Goal: Information Seeking & Learning: Find specific page/section

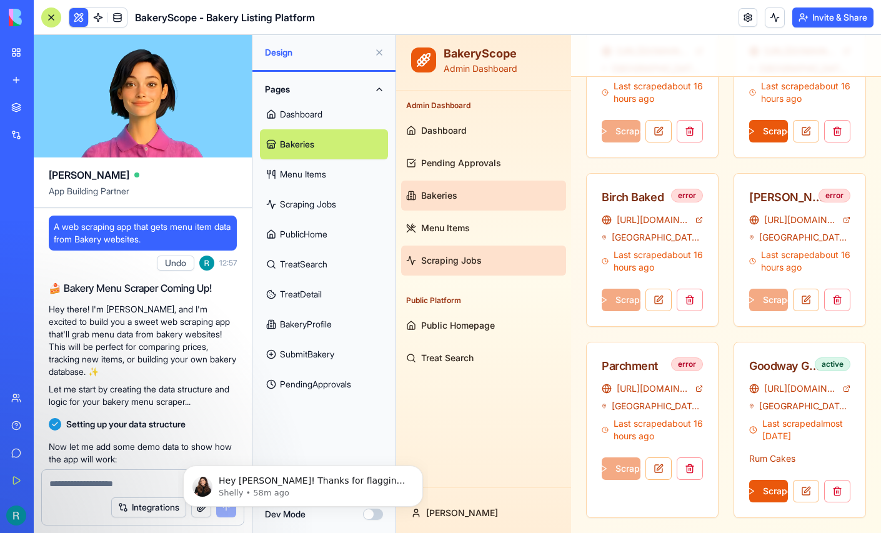
scroll to position [23112, 0]
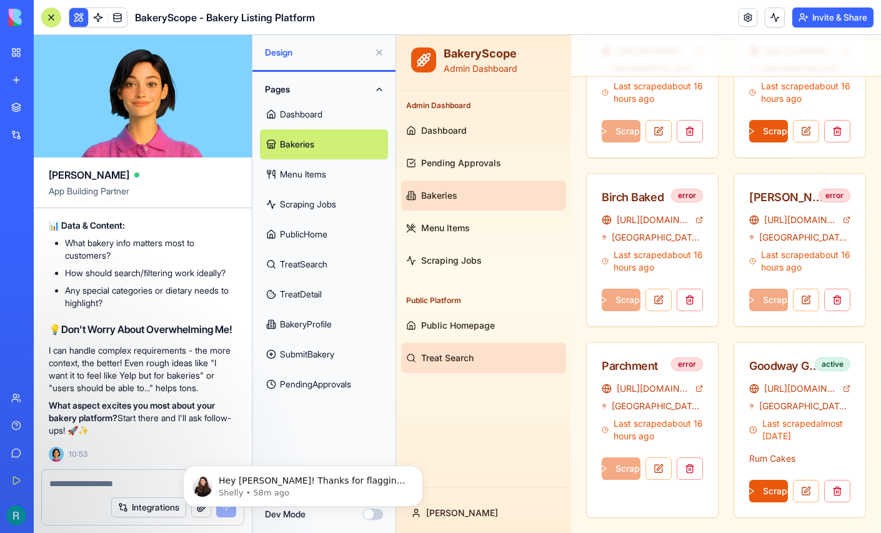
click at [449, 355] on span "Treat Search" at bounding box center [447, 358] width 52 height 12
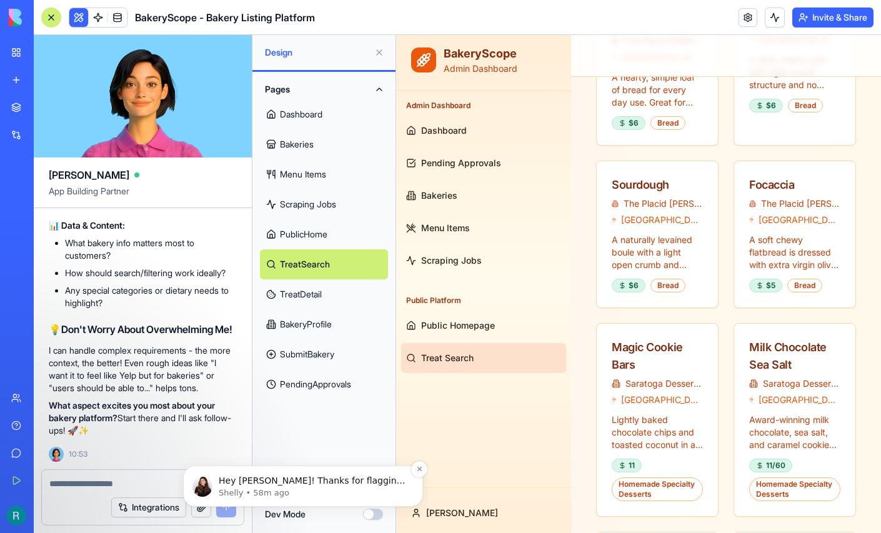
click at [296, 485] on p "Hey Ryan! Thanks for flagging this! The Design and Data layer articles will be …" at bounding box center [313, 481] width 189 height 12
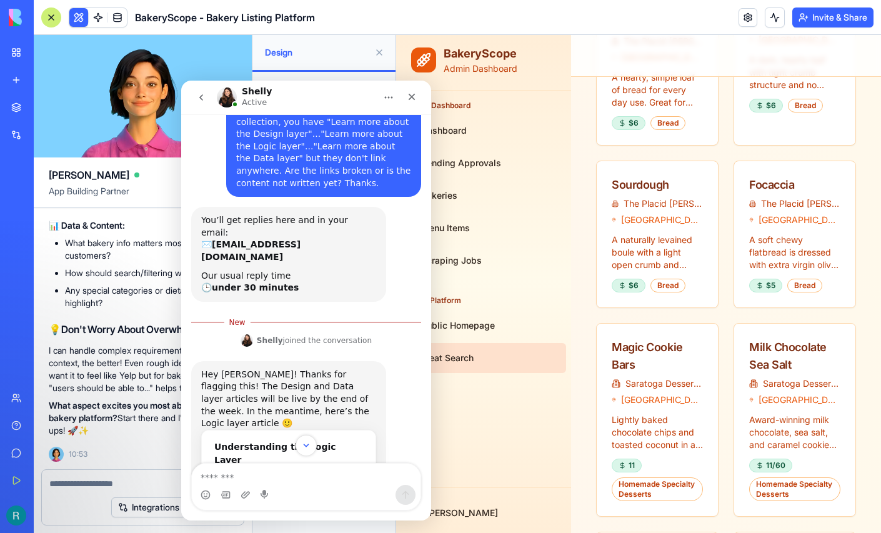
scroll to position [66, 0]
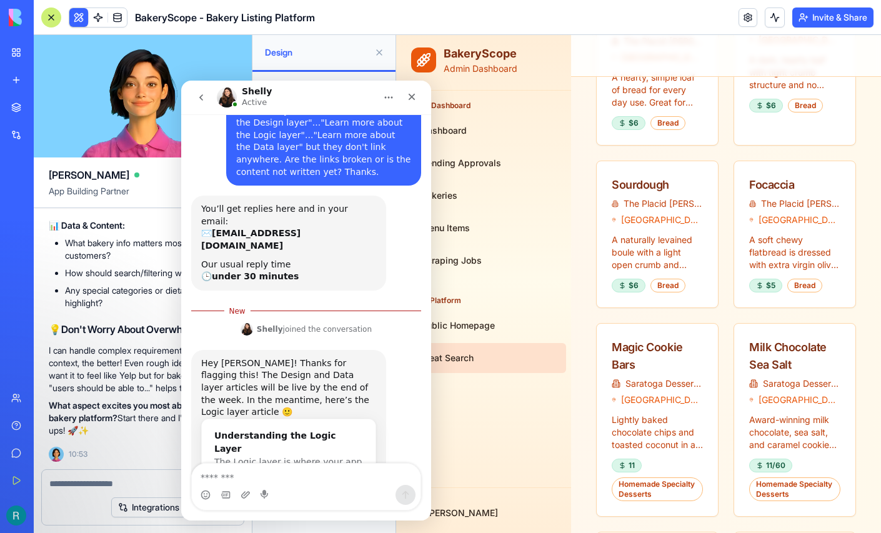
click at [316, 482] on textarea "Message…" at bounding box center [306, 474] width 229 height 21
type textarea "**********"
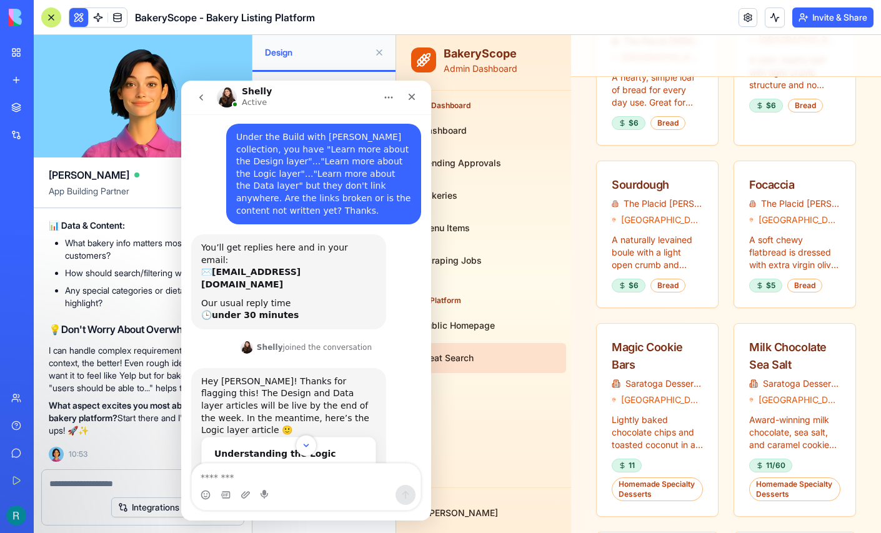
scroll to position [0, 0]
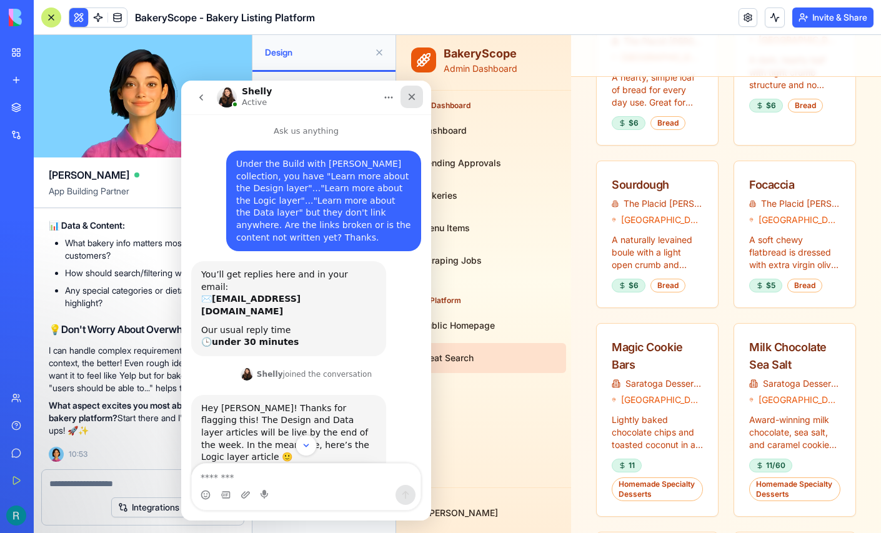
click at [411, 98] on icon "Close" at bounding box center [412, 97] width 10 height 10
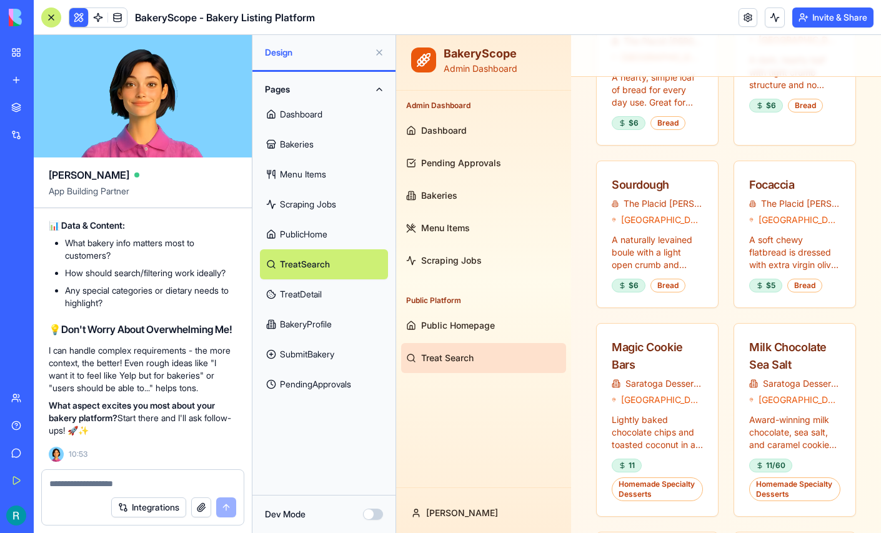
click at [378, 59] on button at bounding box center [379, 52] width 20 height 20
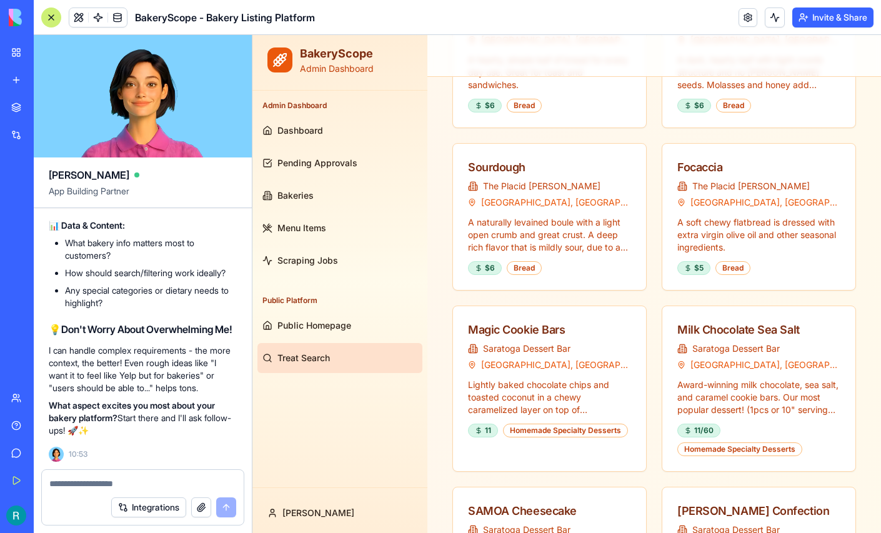
click at [49, 17] on div at bounding box center [51, 17] width 20 height 20
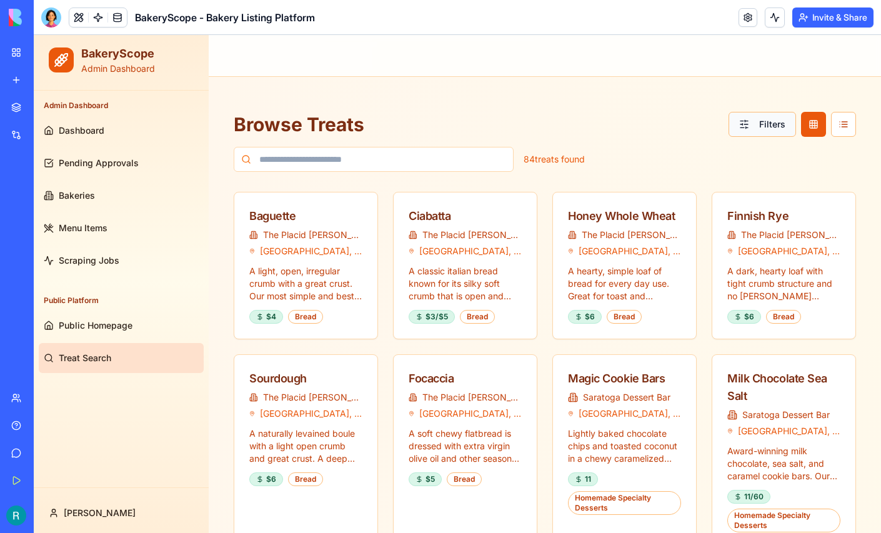
click at [755, 123] on button "Filters" at bounding box center [762, 124] width 67 height 25
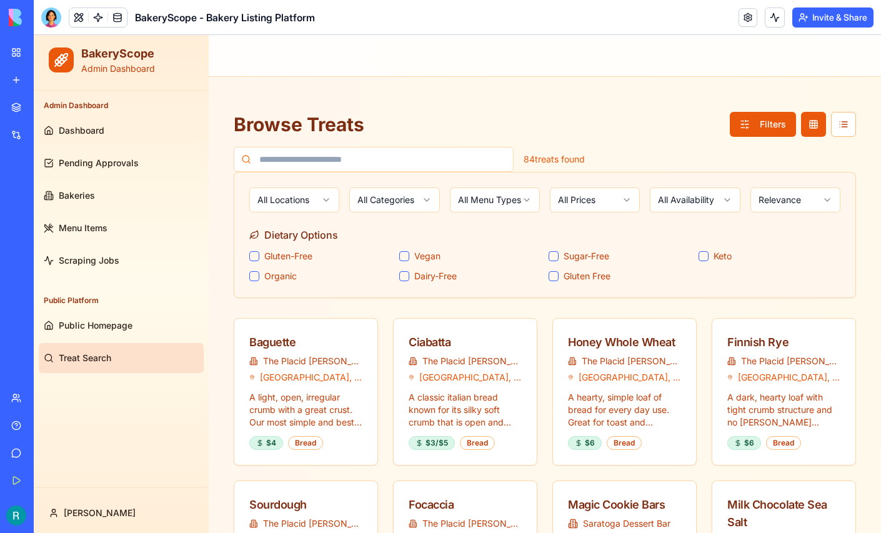
click at [715, 181] on div "All Locations All Categories All Menu Types All Prices All Availability Relevan…" at bounding box center [544, 234] width 621 height 125
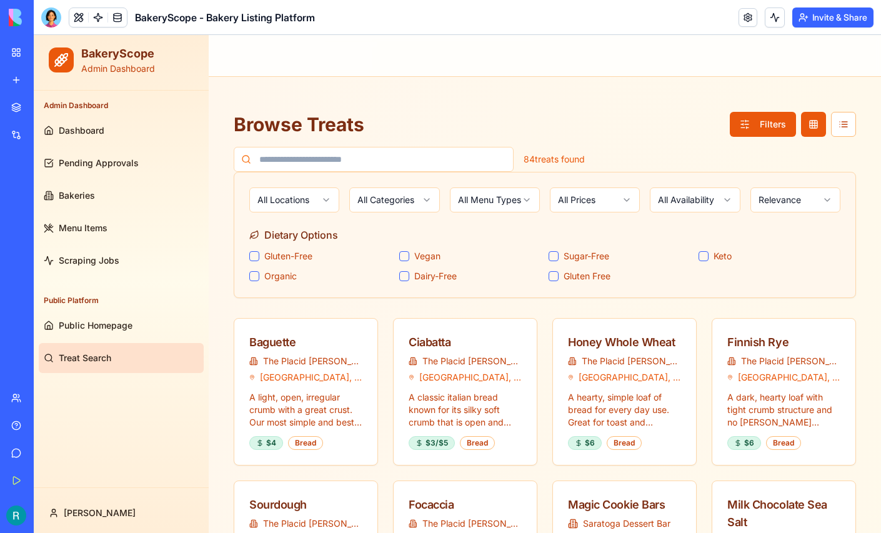
click at [616, 141] on div "Browse Treats Filters 84 treats found" at bounding box center [545, 142] width 622 height 60
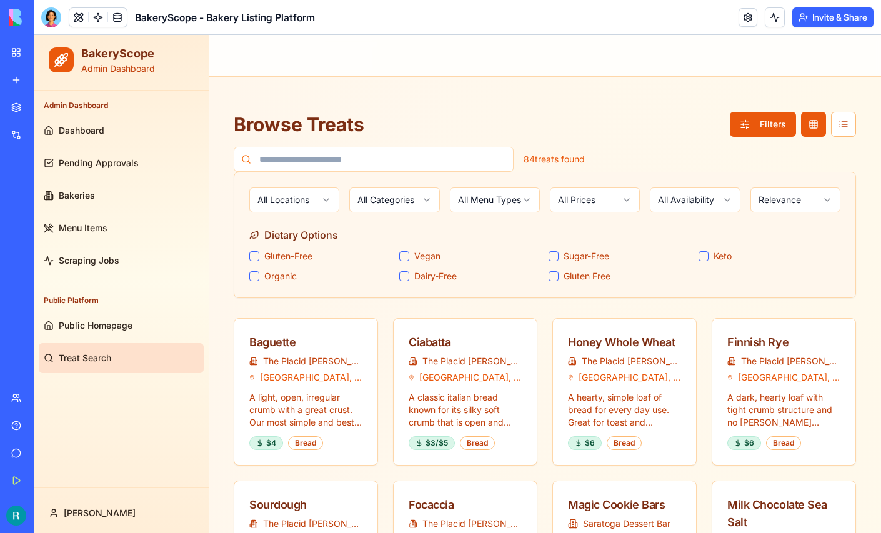
click at [49, 27] on div at bounding box center [51, 17] width 20 height 20
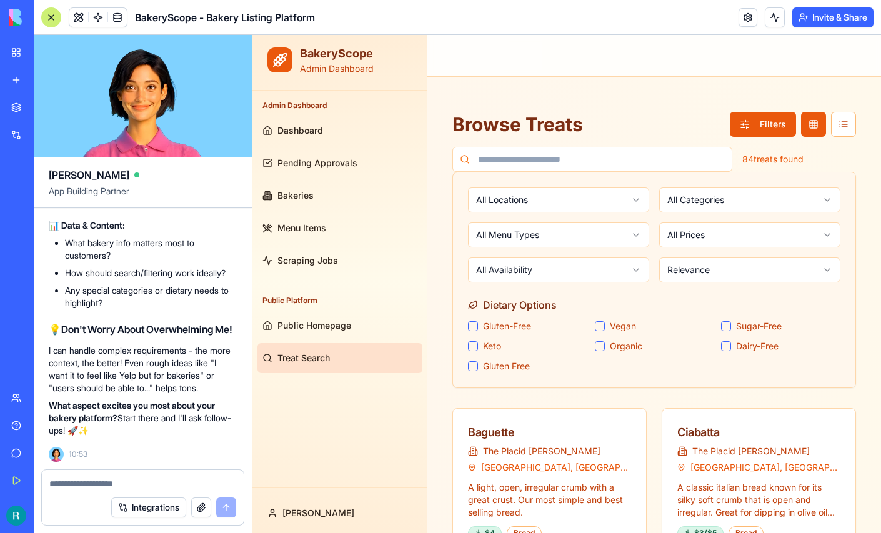
click at [76, 477] on textarea at bounding box center [142, 483] width 187 height 12
click at [66, 477] on textarea at bounding box center [142, 483] width 187 height 12
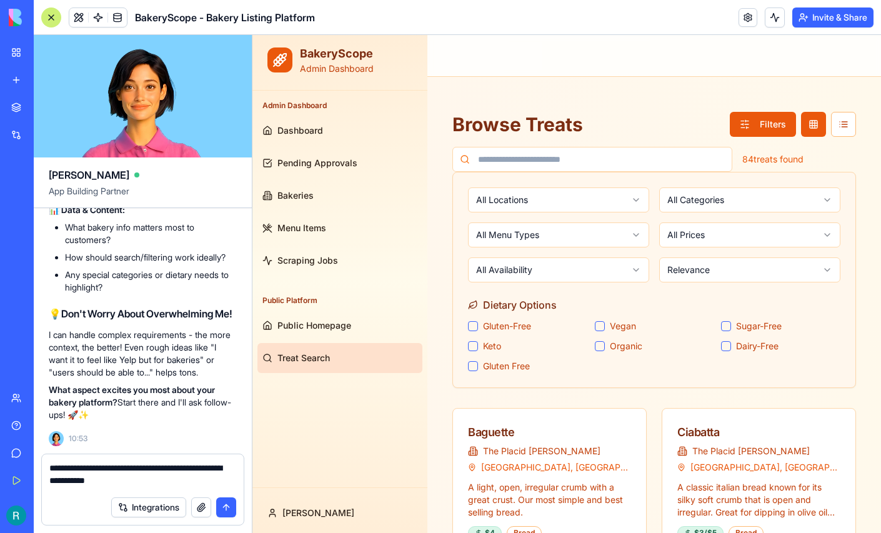
type textarea "**********"
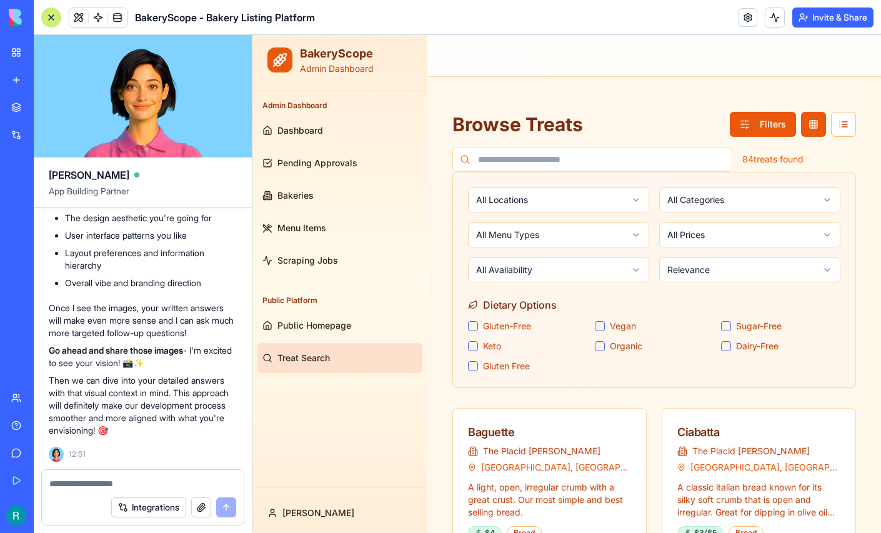
scroll to position [23394, 0]
click at [195, 502] on button "button" at bounding box center [201, 507] width 20 height 20
click at [195, 507] on button "button" at bounding box center [201, 507] width 20 height 20
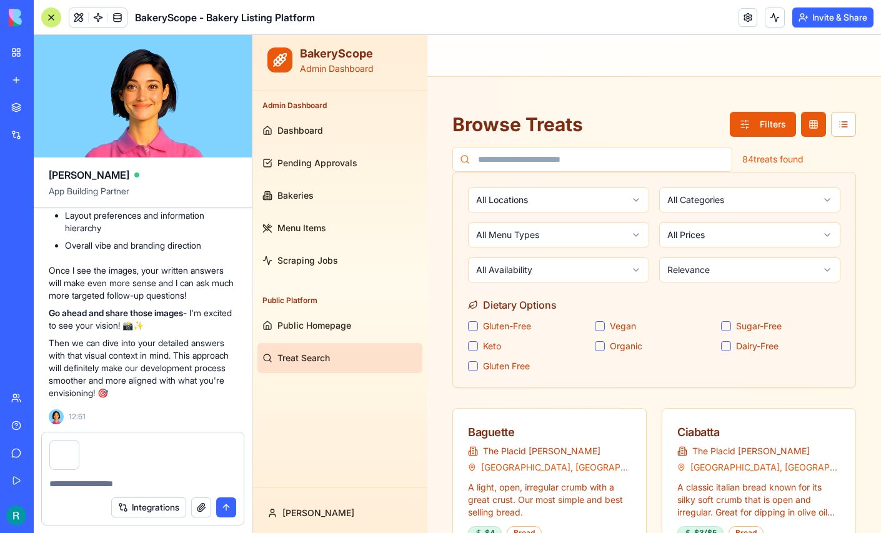
click at [194, 505] on button "button" at bounding box center [201, 507] width 20 height 20
click at [196, 505] on button "button" at bounding box center [201, 507] width 20 height 20
click at [196, 499] on button "button" at bounding box center [201, 507] width 20 height 20
click at [110, 483] on textarea at bounding box center [141, 483] width 184 height 12
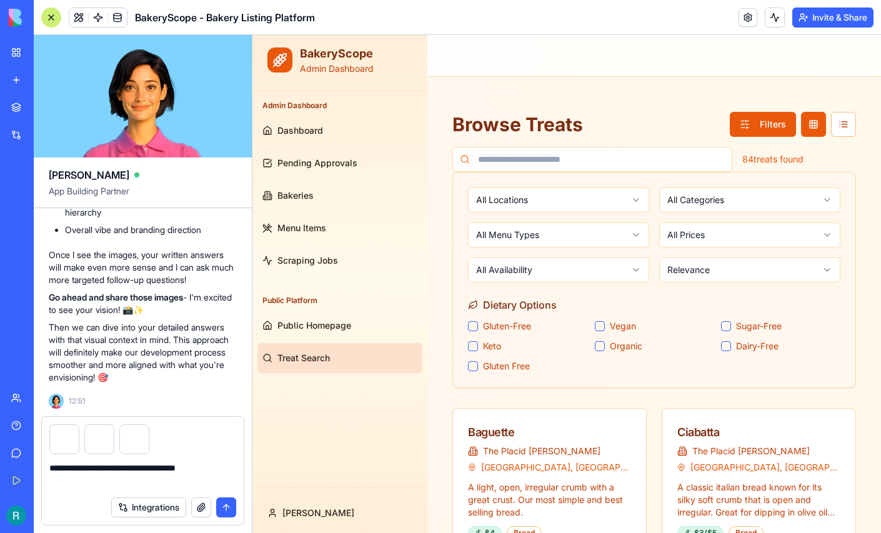
scroll to position [23653, 0]
type textarea "**********"
click at [221, 504] on button "submit" at bounding box center [226, 507] width 20 height 20
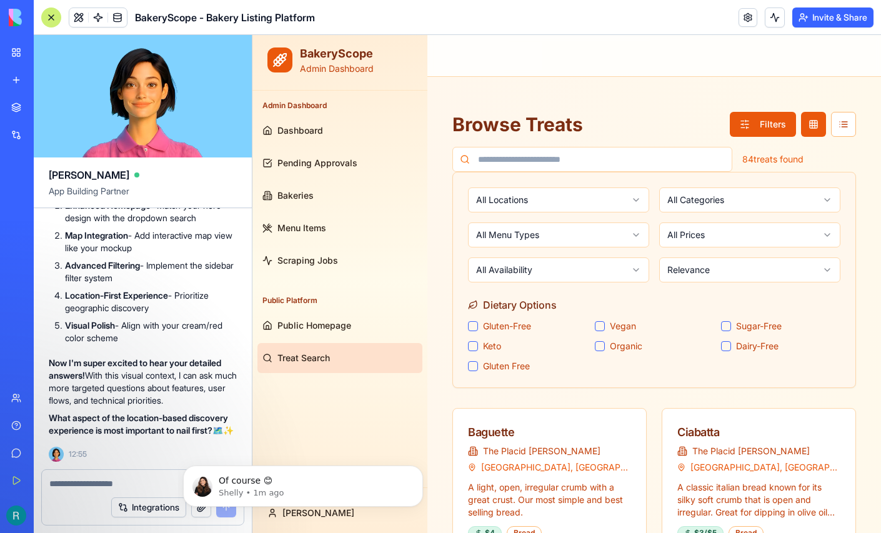
scroll to position [24664, 0]
click at [77, 480] on textarea at bounding box center [141, 483] width 184 height 12
paste textarea "**********"
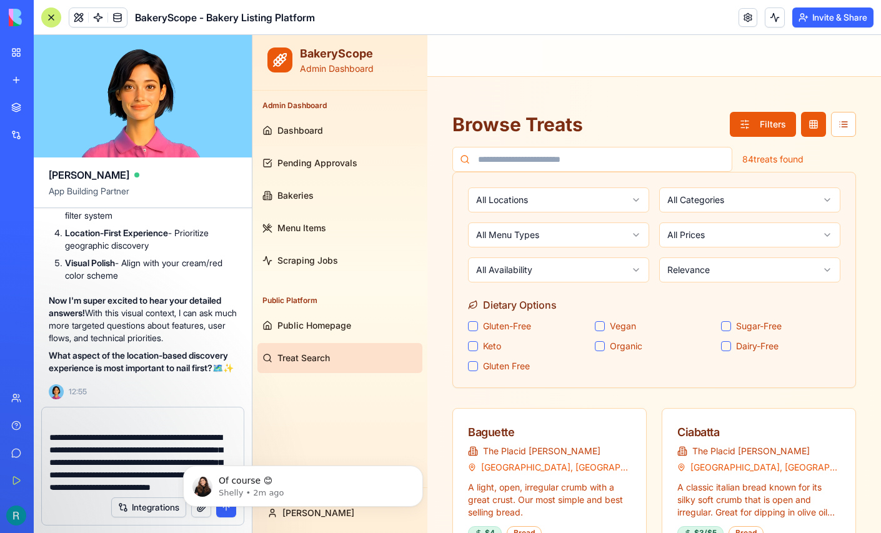
scroll to position [74, 0]
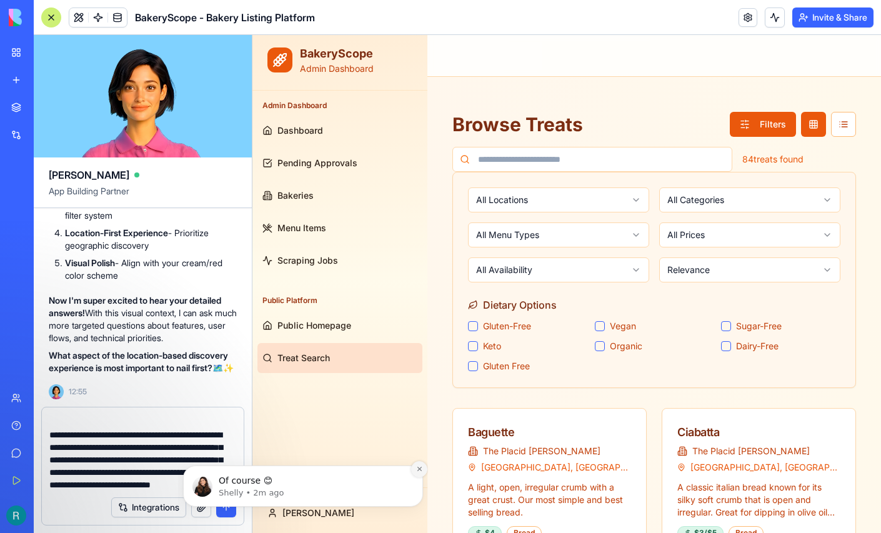
type textarea "**********"
click at [418, 470] on icon "Dismiss notification" at bounding box center [419, 469] width 4 height 4
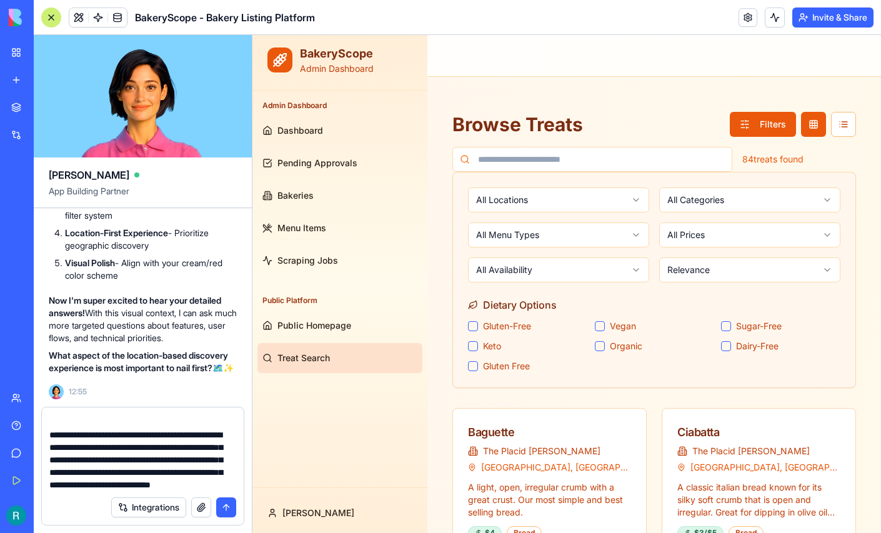
click at [221, 502] on button "submit" at bounding box center [226, 507] width 20 height 20
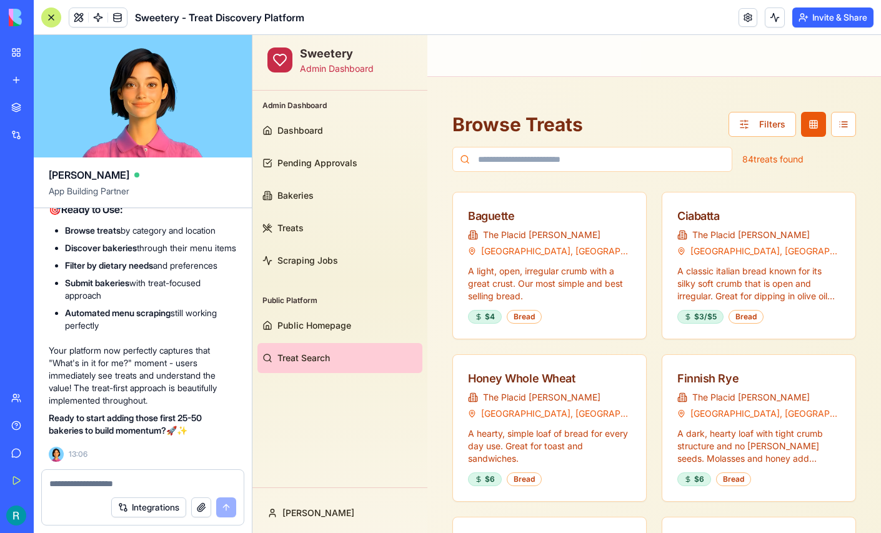
scroll to position [28434, 0]
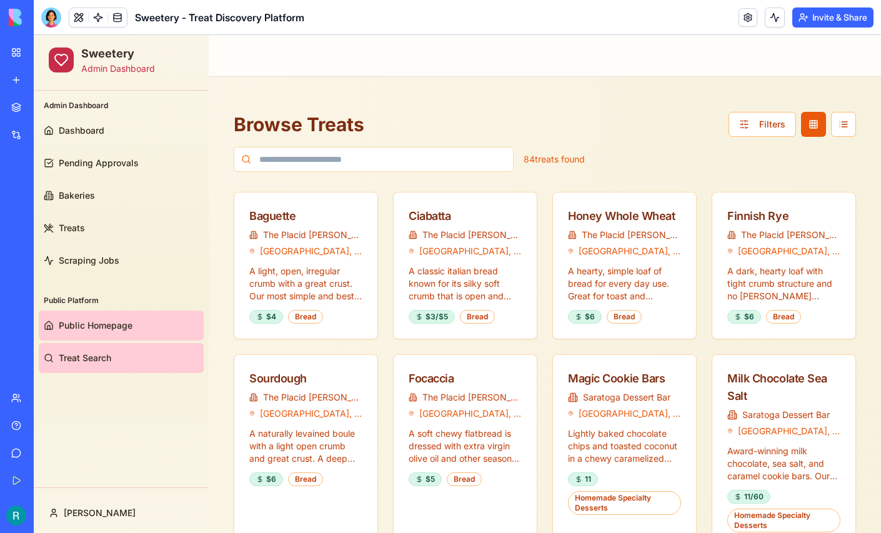
click at [95, 329] on span "Public Homepage" at bounding box center [96, 325] width 74 height 12
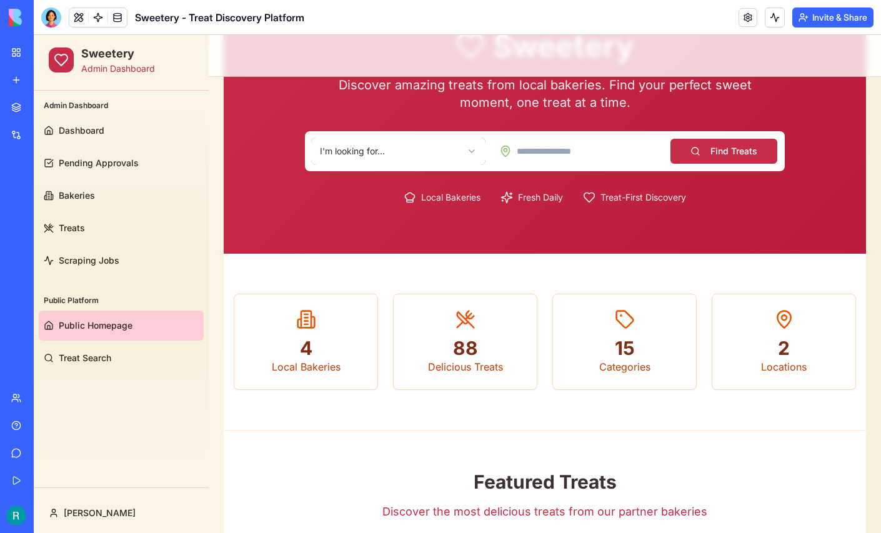
scroll to position [112, 0]
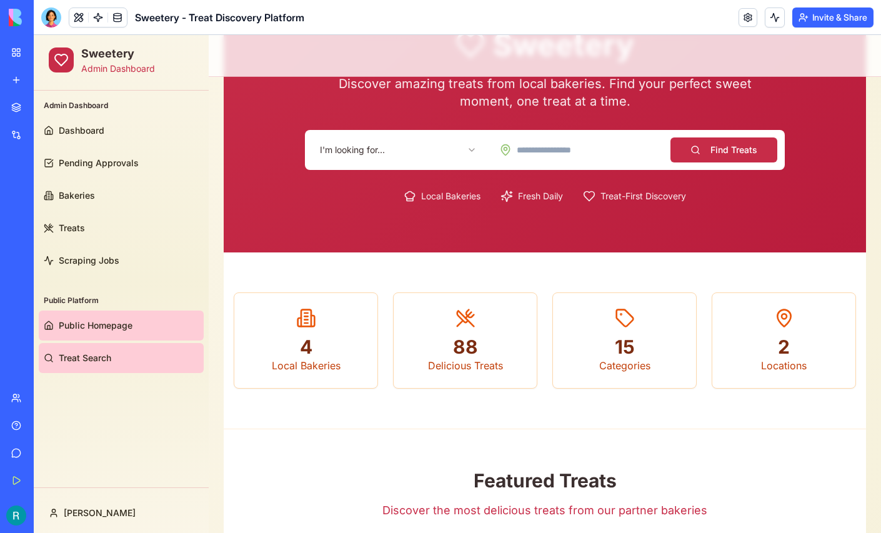
click at [107, 359] on span "Treat Search" at bounding box center [85, 358] width 52 height 12
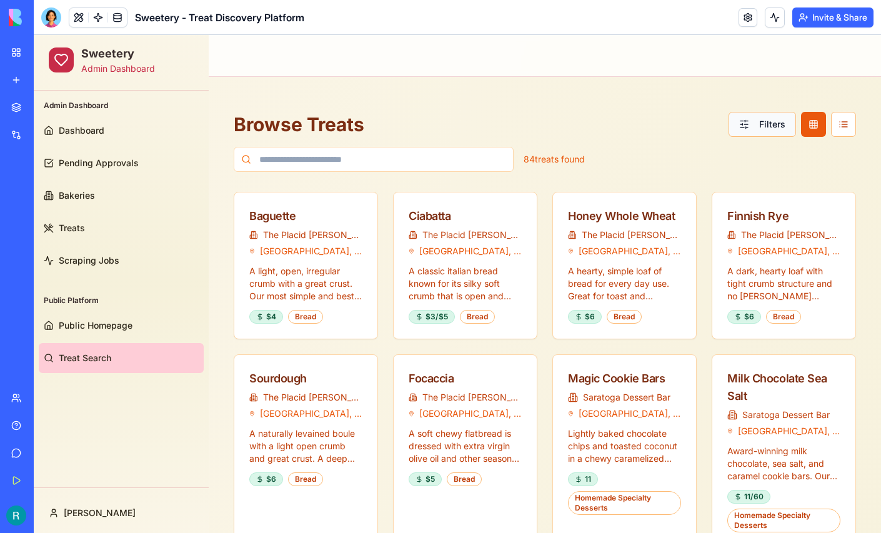
click at [754, 121] on button "Filters" at bounding box center [762, 124] width 67 height 25
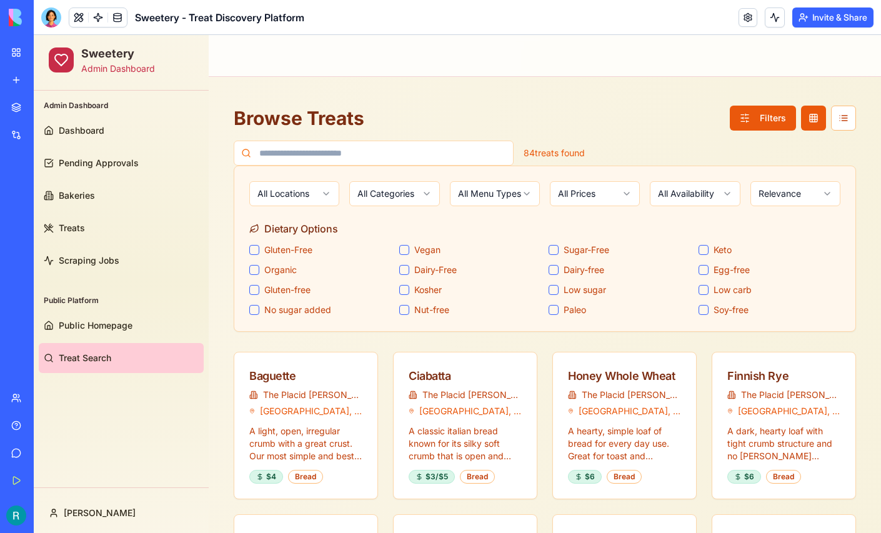
scroll to position [4, 0]
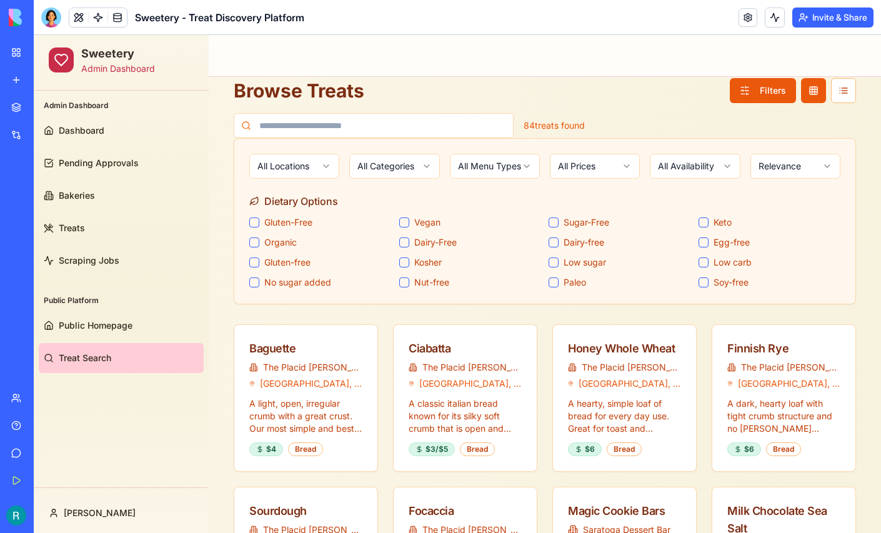
scroll to position [24, 0]
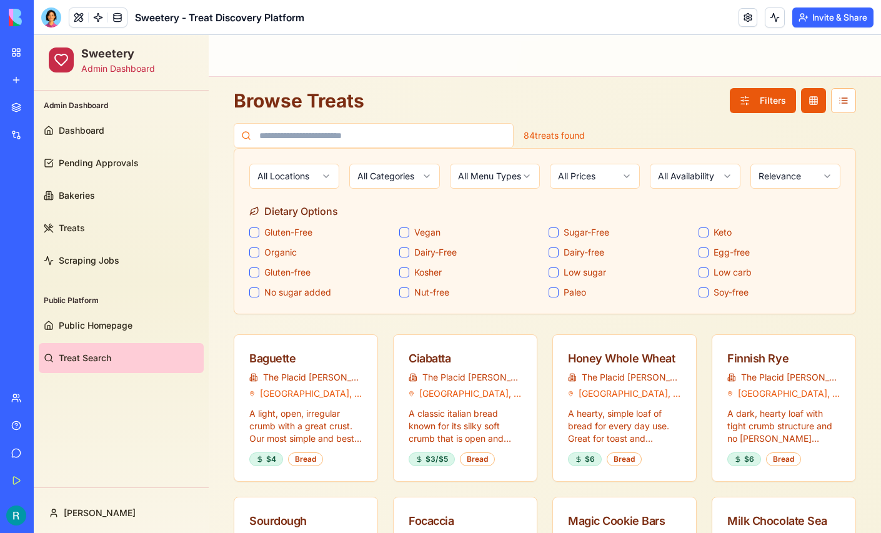
click at [620, 109] on div "Browse Treats Filters" at bounding box center [545, 100] width 622 height 25
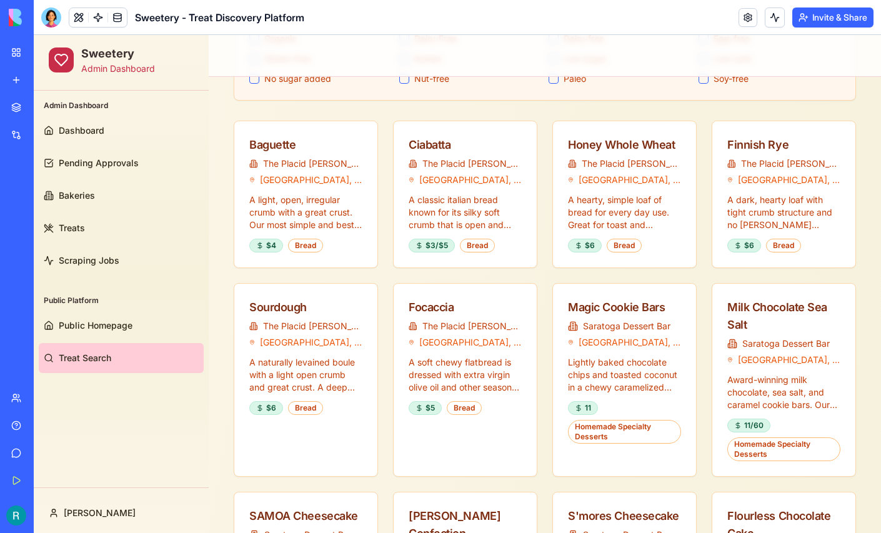
scroll to position [246, 0]
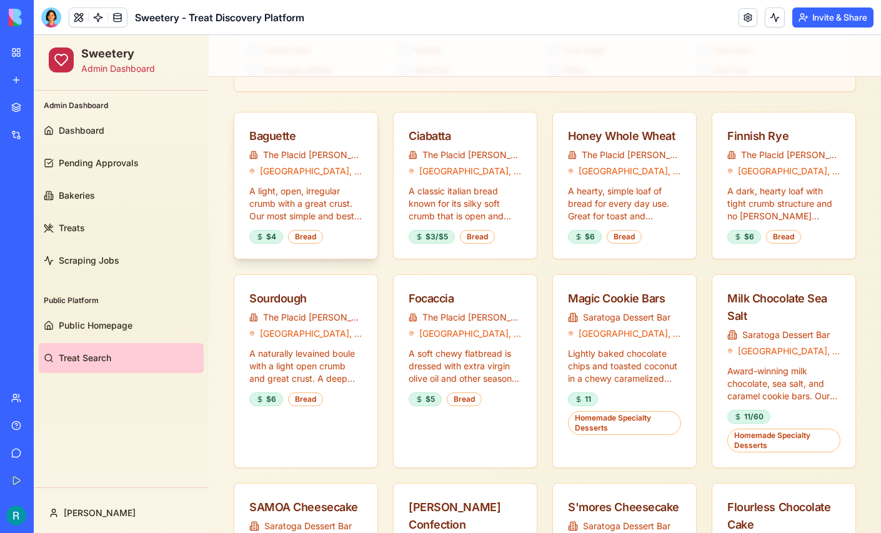
click at [331, 201] on p "A light, open, irregular crumb with a great crust. Our most simple and best sel…" at bounding box center [305, 203] width 113 height 37
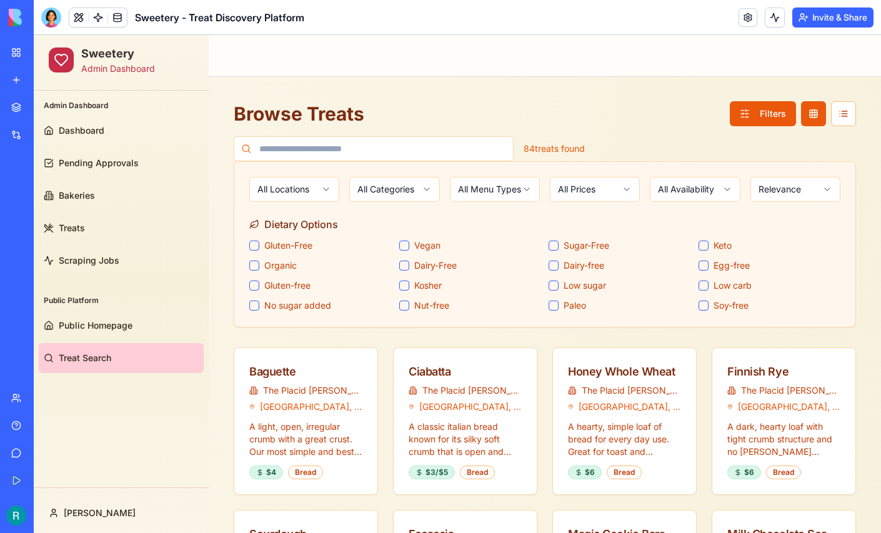
scroll to position [0, 0]
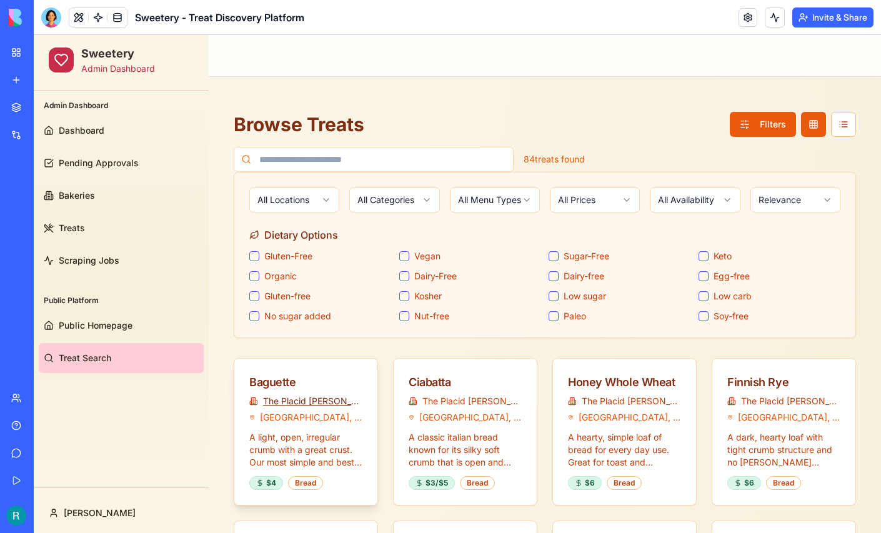
click at [322, 400] on link "The Placid Baker" at bounding box center [312, 401] width 99 height 12
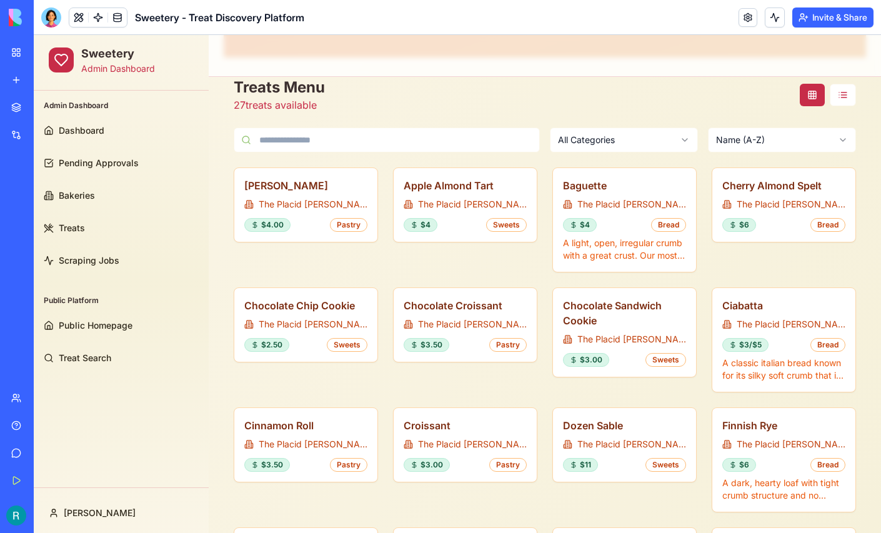
scroll to position [309, 0]
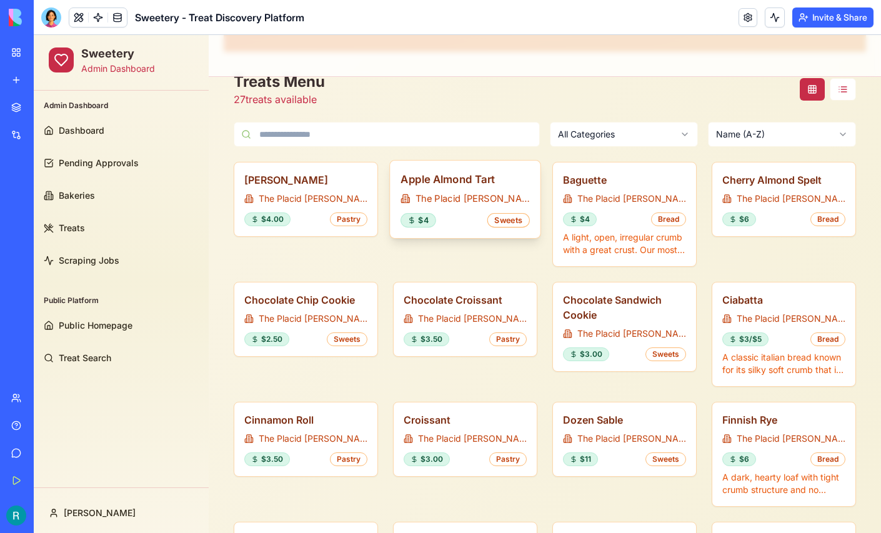
click at [450, 200] on span "The Placid Baker" at bounding box center [473, 198] width 114 height 13
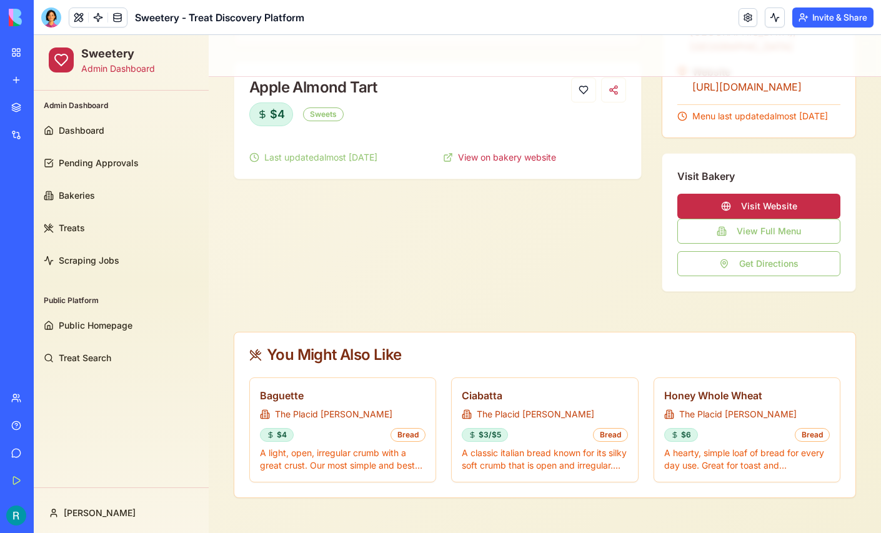
scroll to position [245, 0]
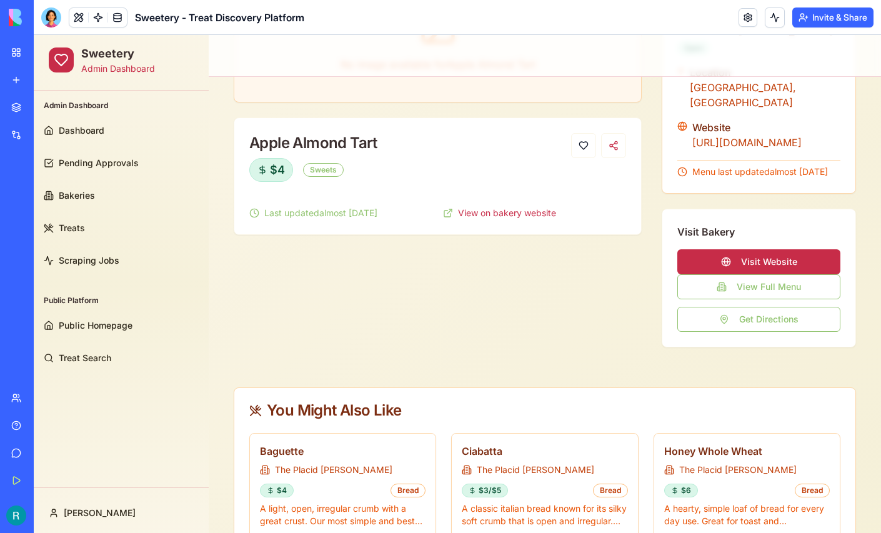
scroll to position [179, 0]
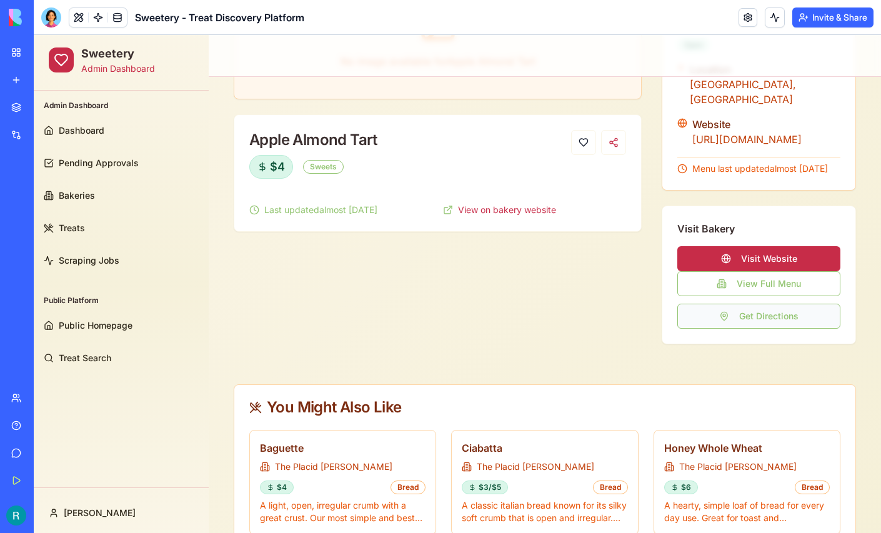
click at [748, 329] on button "Get Directions" at bounding box center [758, 316] width 163 height 25
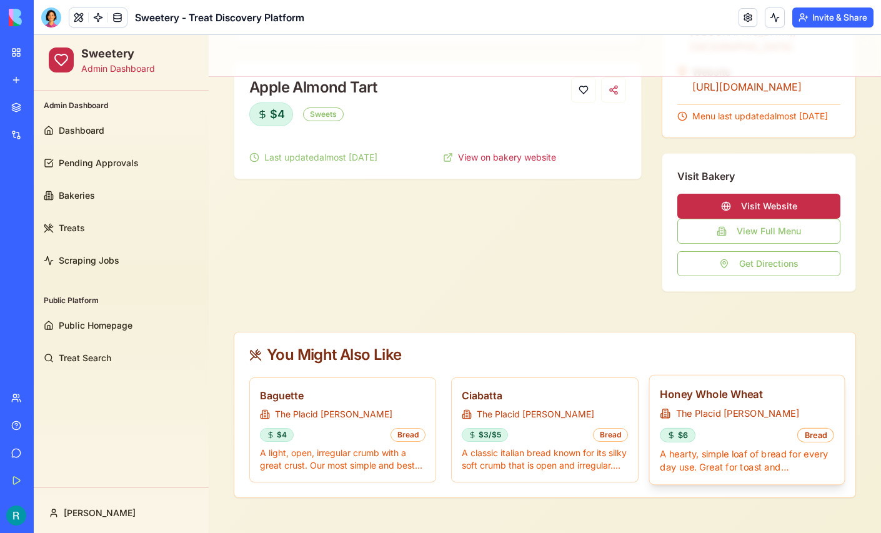
click at [747, 443] on div "Honey Whole Wheat The Placid Baker $6 Bread A hearty, simple loaf of bread for …" at bounding box center [746, 430] width 195 height 109
click at [739, 449] on p "A hearty, simple loaf of bread for every day use. Great for toast and sandwiche…" at bounding box center [747, 460] width 174 height 26
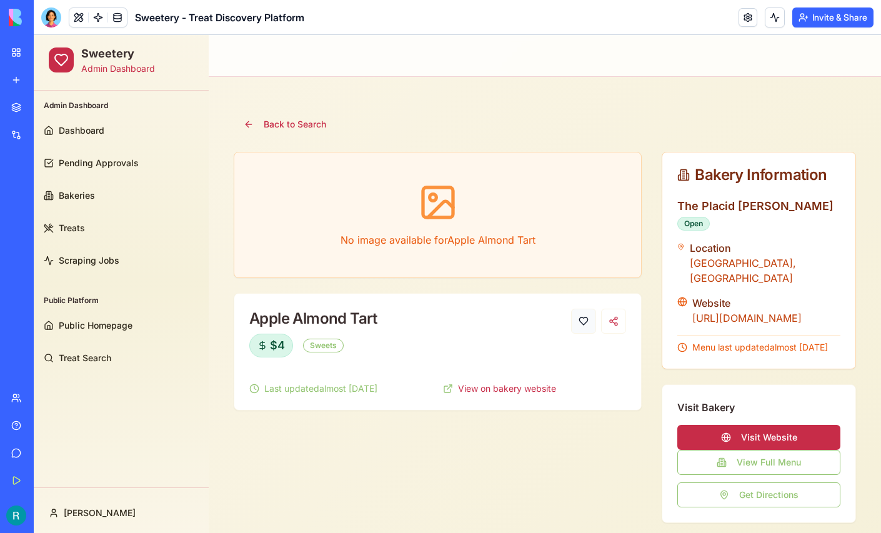
click at [585, 321] on button at bounding box center [583, 321] width 25 height 25
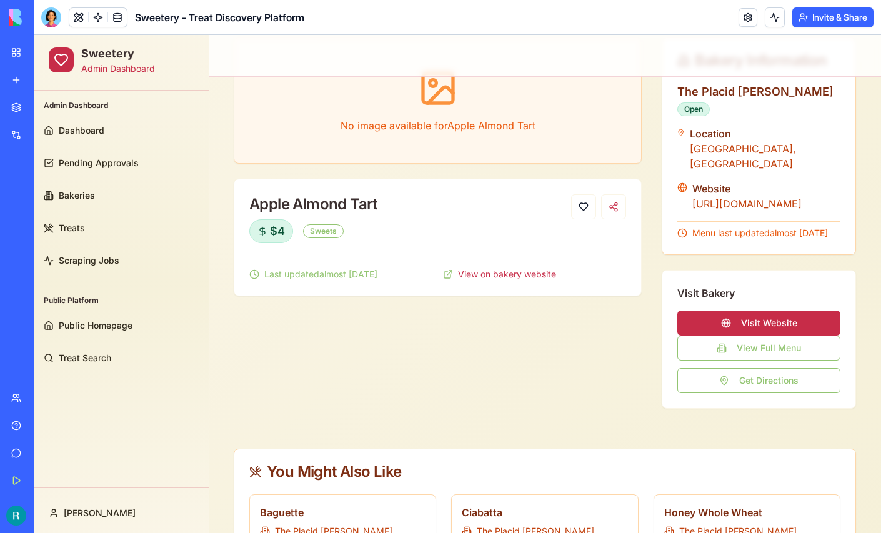
scroll to position [116, 0]
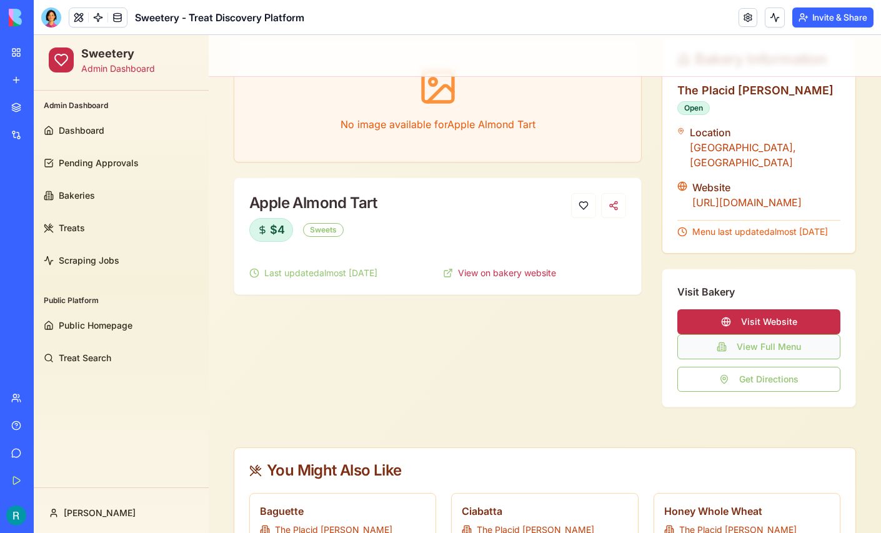
click at [737, 359] on button "View Full Menu" at bounding box center [758, 346] width 163 height 25
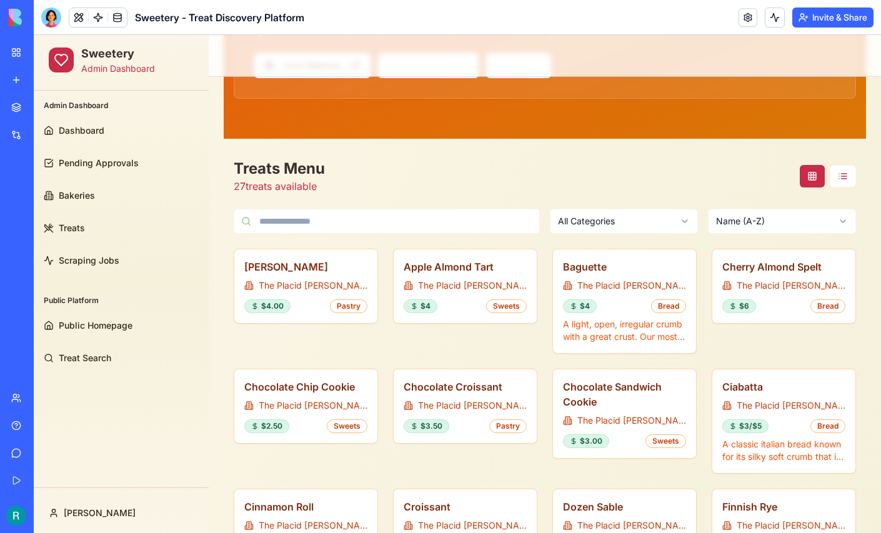
scroll to position [229, 0]
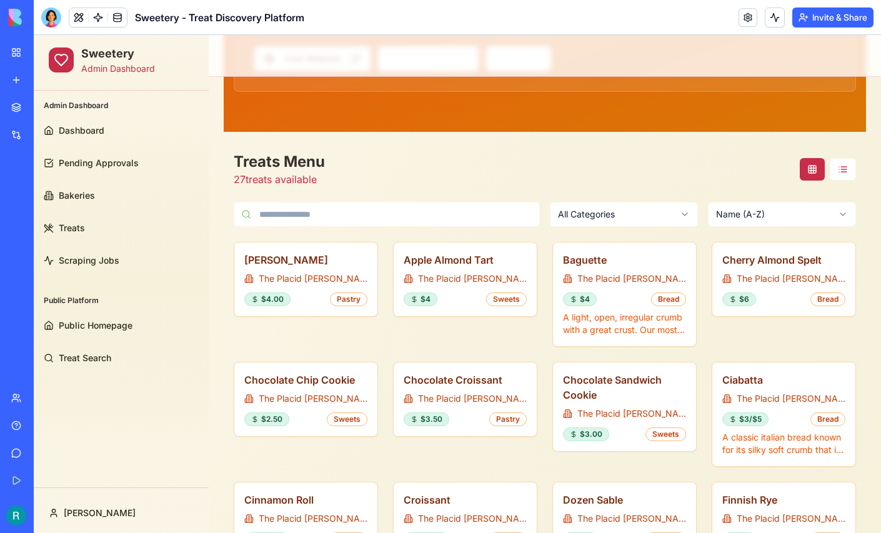
click at [752, 221] on body "Sweetery Admin Dashboard Admin Dashboard Dashboard Pending Approvals Bakeries T…" at bounding box center [457, 479] width 847 height 1346
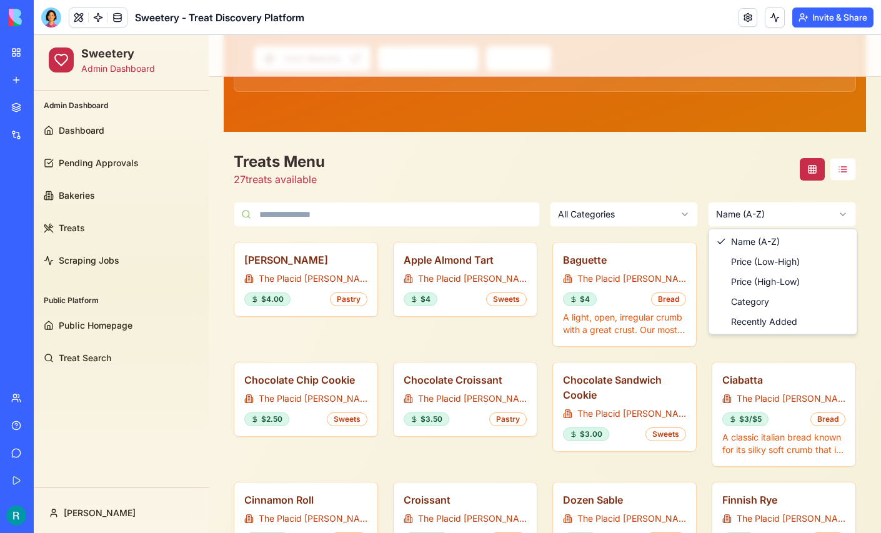
click at [752, 221] on html "Sweetery Admin Dashboard Admin Dashboard Dashboard Pending Approvals Bakeries T…" at bounding box center [457, 479] width 847 height 1346
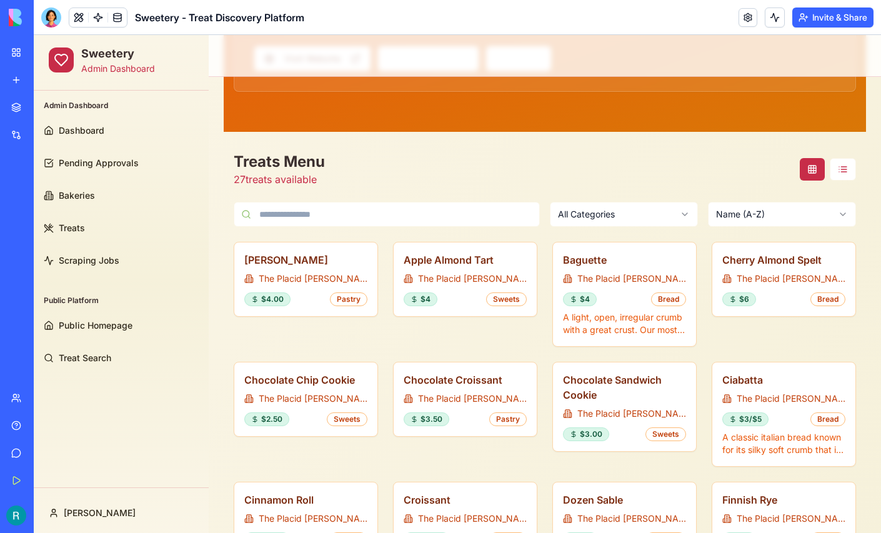
click at [653, 212] on html "Sweetery Admin Dashboard Admin Dashboard Dashboard Pending Approvals Bakeries T…" at bounding box center [457, 479] width 847 height 1346
click at [522, 164] on div "Treats Menu 27 treats available" at bounding box center [545, 169] width 622 height 35
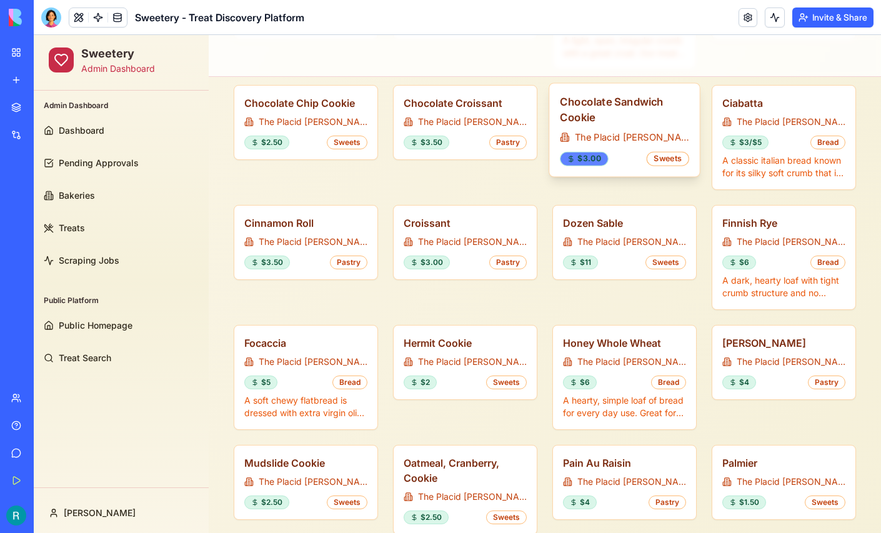
scroll to position [508, 0]
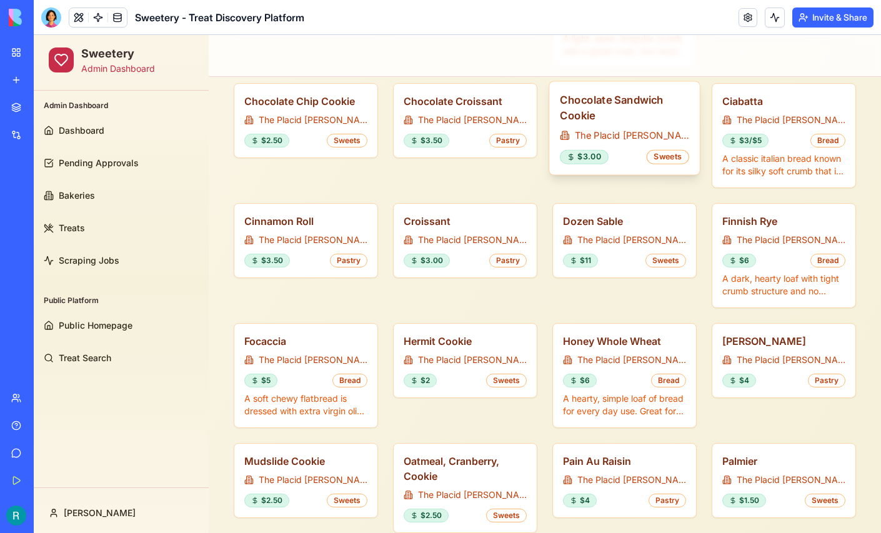
click at [628, 139] on div "Chocolate Sandwich Cookie The Placid Baker $3.00 Sweets" at bounding box center [624, 127] width 150 height 93
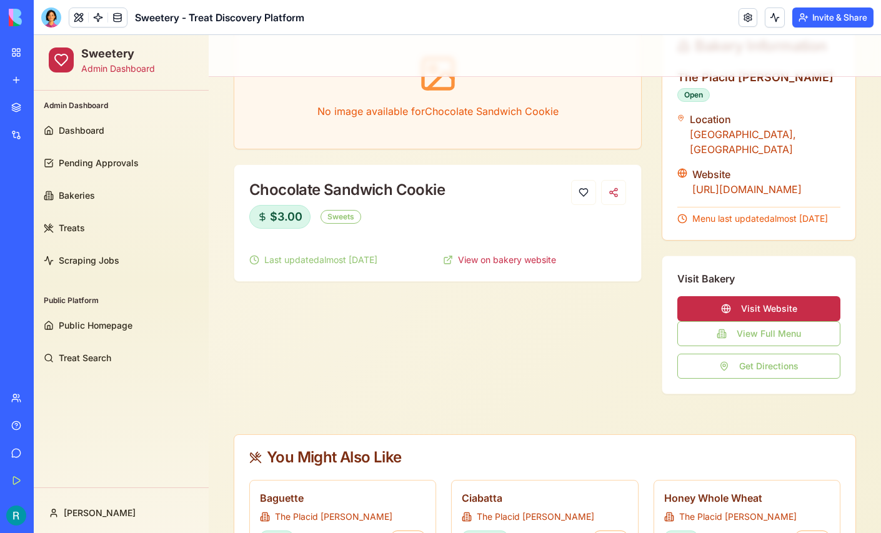
scroll to position [245, 0]
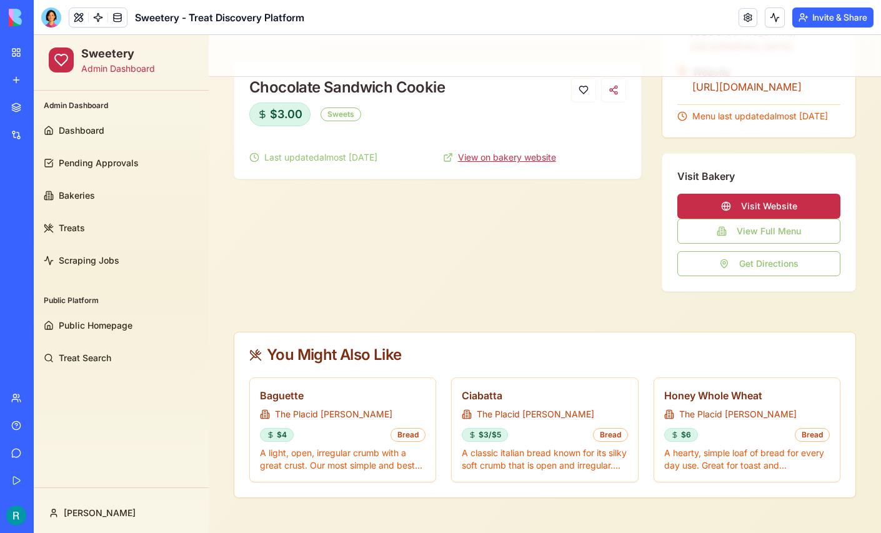
click at [490, 151] on link "View on bakery website" at bounding box center [507, 157] width 98 height 12
click at [496, 252] on div "No image available for Chocolate Sandwich Cookie Chocolate Sandwich Cookie $3.0…" at bounding box center [438, 106] width 408 height 371
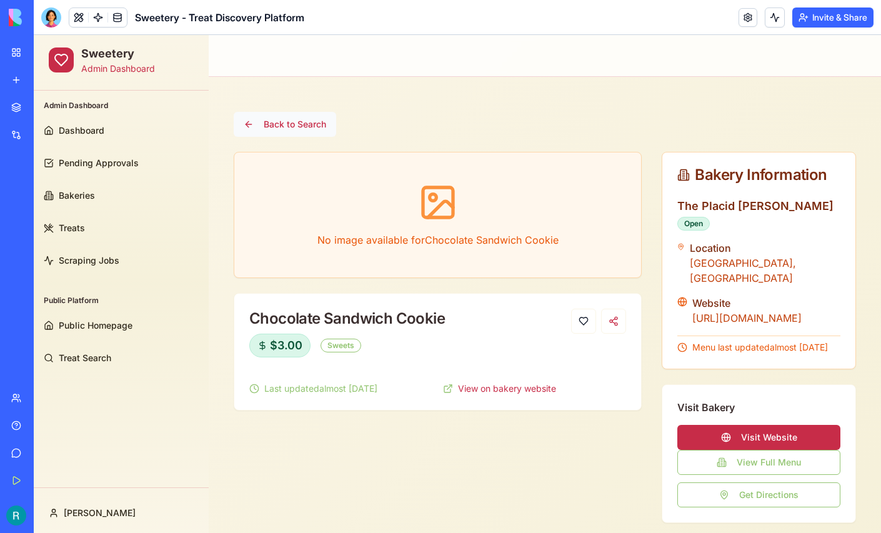
click at [274, 128] on button "Back to Search" at bounding box center [285, 124] width 102 height 25
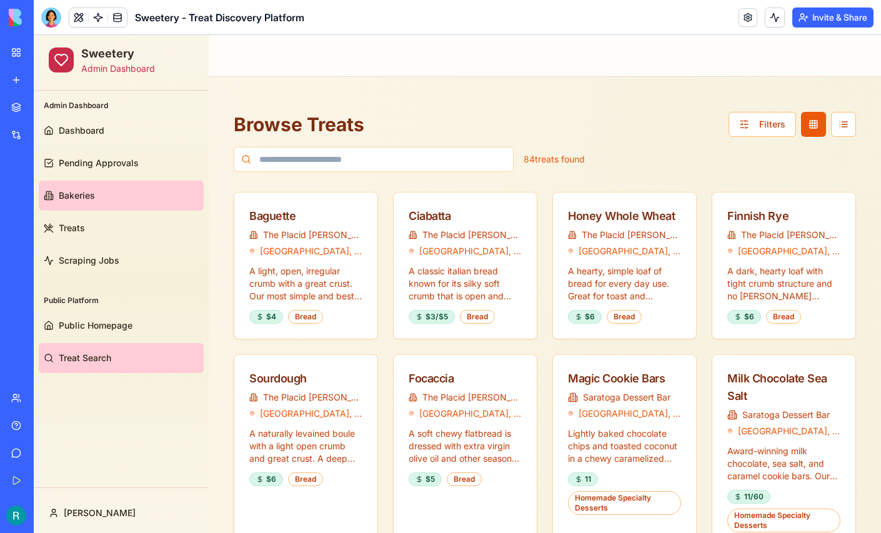
click at [76, 197] on span "Bakeries" at bounding box center [77, 195] width 36 height 12
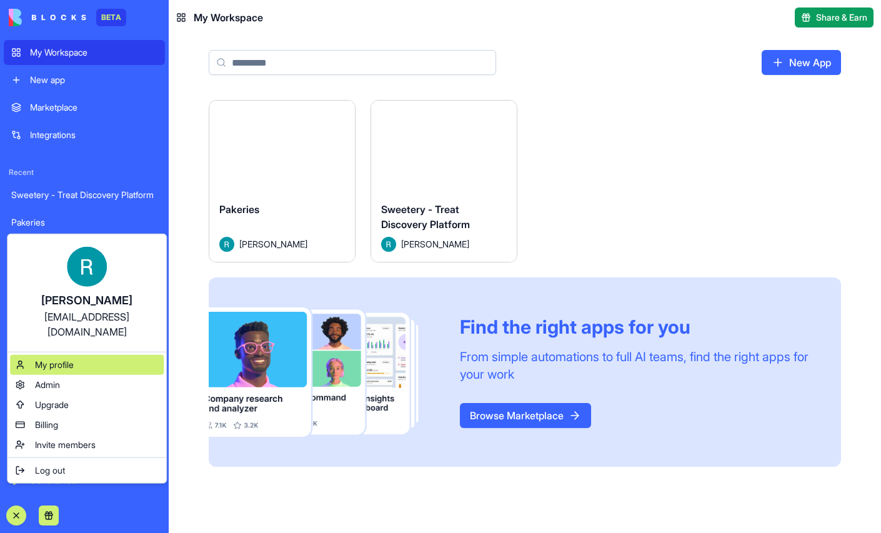
click at [118, 364] on div "My profile" at bounding box center [87, 365] width 154 height 20
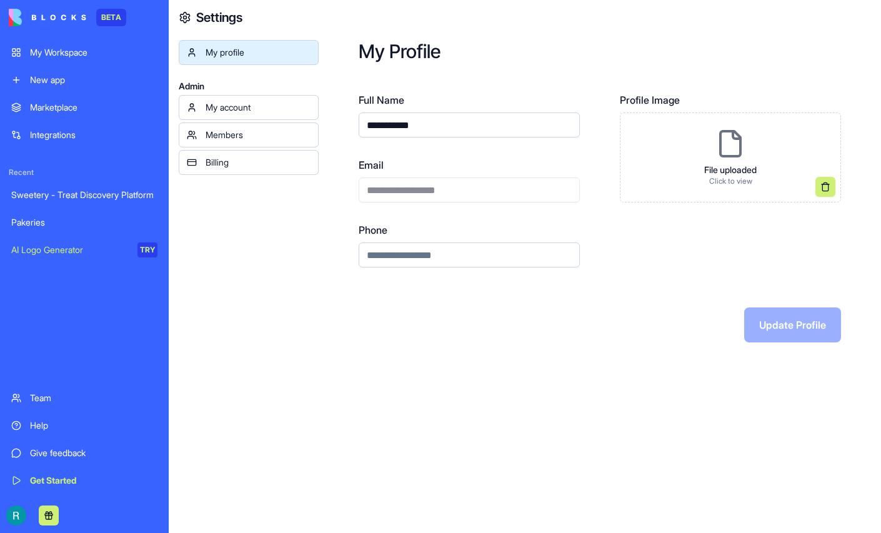
click at [45, 419] on div "Help" at bounding box center [93, 425] width 127 height 12
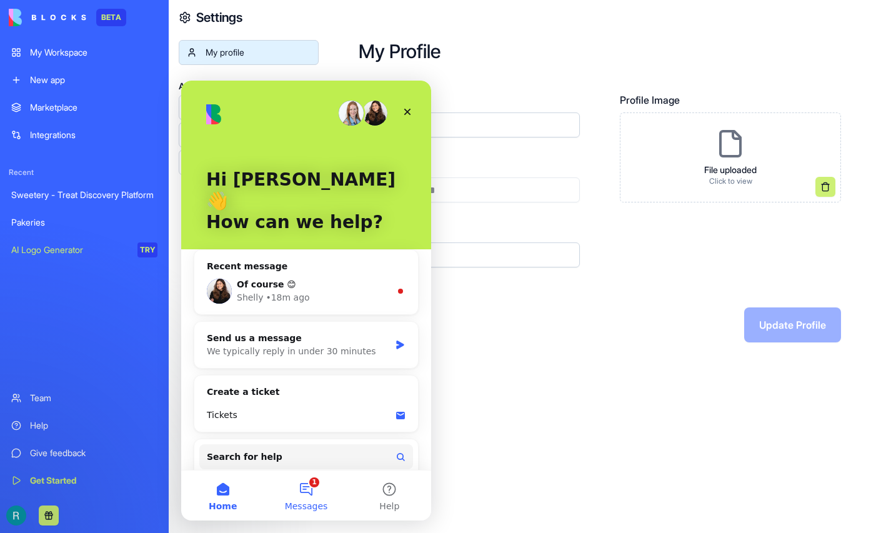
click at [312, 491] on button "1 Messages" at bounding box center [305, 495] width 83 height 50
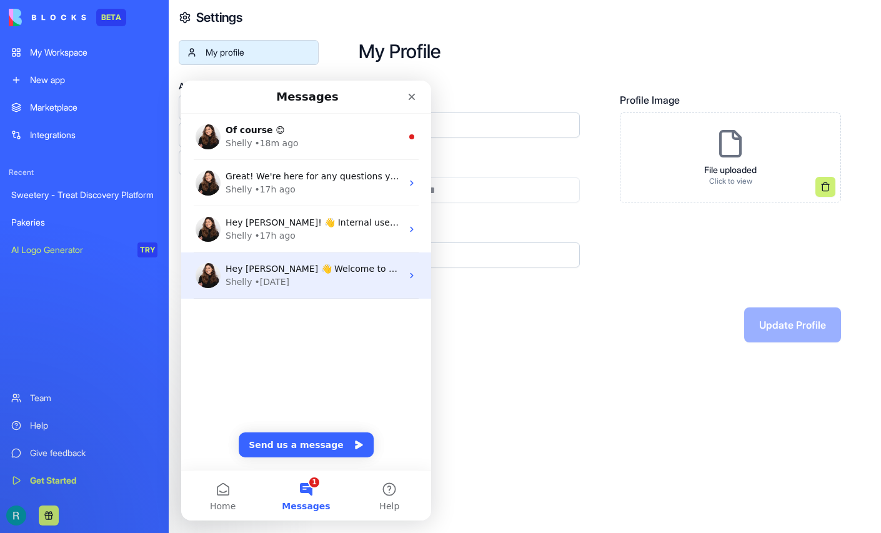
click at [326, 277] on div "[PERSON_NAME] • [DATE]" at bounding box center [314, 282] width 176 height 13
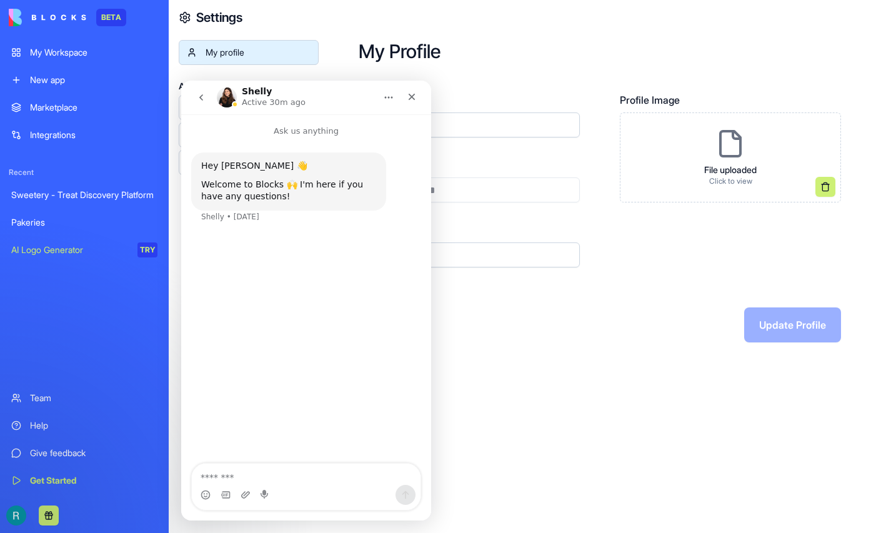
click at [201, 99] on icon "go back" at bounding box center [201, 97] width 4 height 6
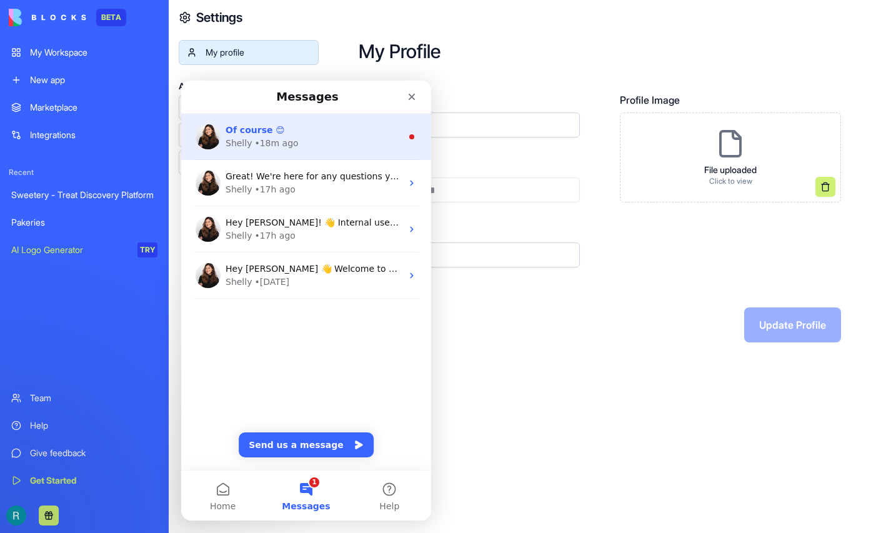
click at [306, 137] on div "[PERSON_NAME] • 18m ago" at bounding box center [314, 143] width 176 height 13
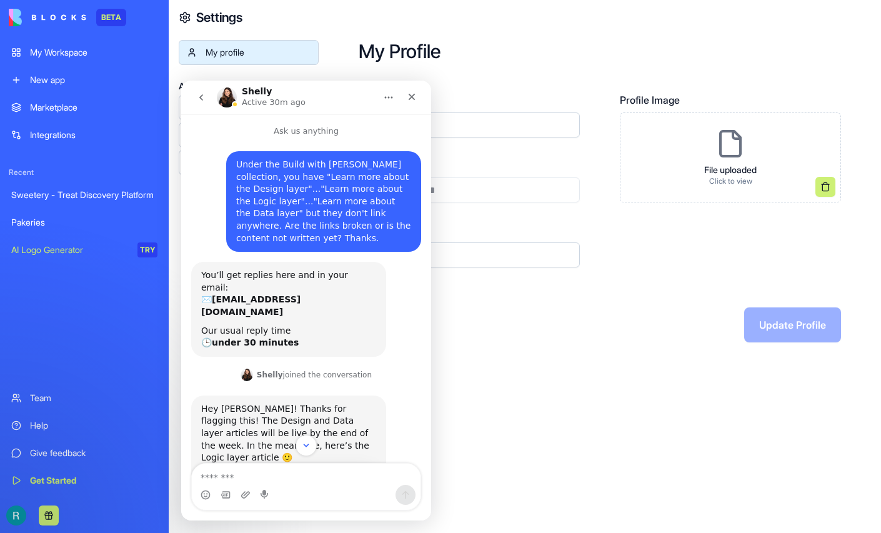
click at [205, 95] on icon "go back" at bounding box center [201, 97] width 10 height 10
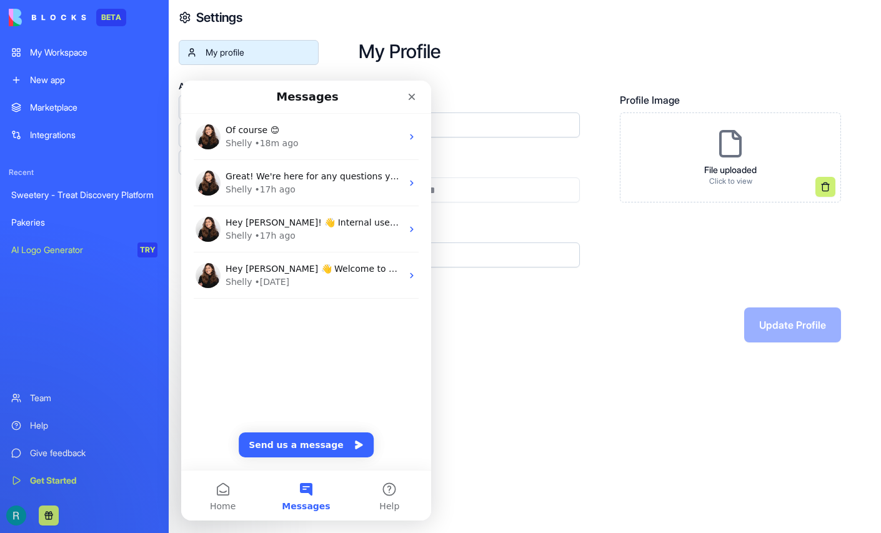
click at [465, 382] on div "**********" at bounding box center [600, 191] width 562 height 382
click at [409, 96] on icon "Close" at bounding box center [412, 97] width 10 height 10
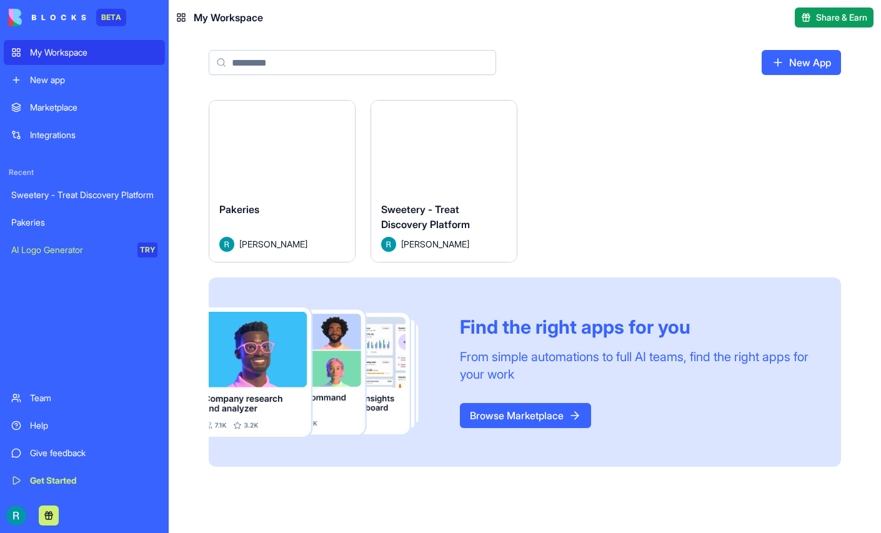
click at [491, 159] on button "Launch" at bounding box center [444, 146] width 94 height 25
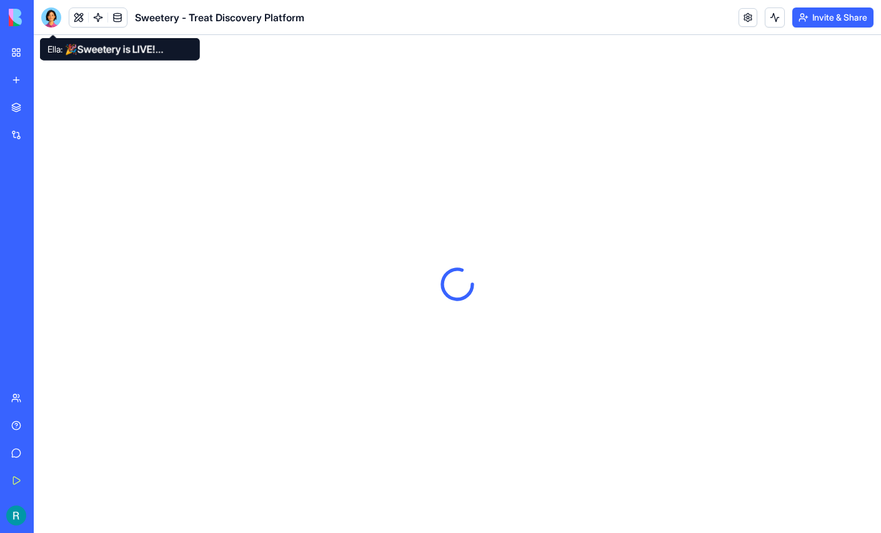
click at [52, 24] on div at bounding box center [51, 17] width 20 height 20
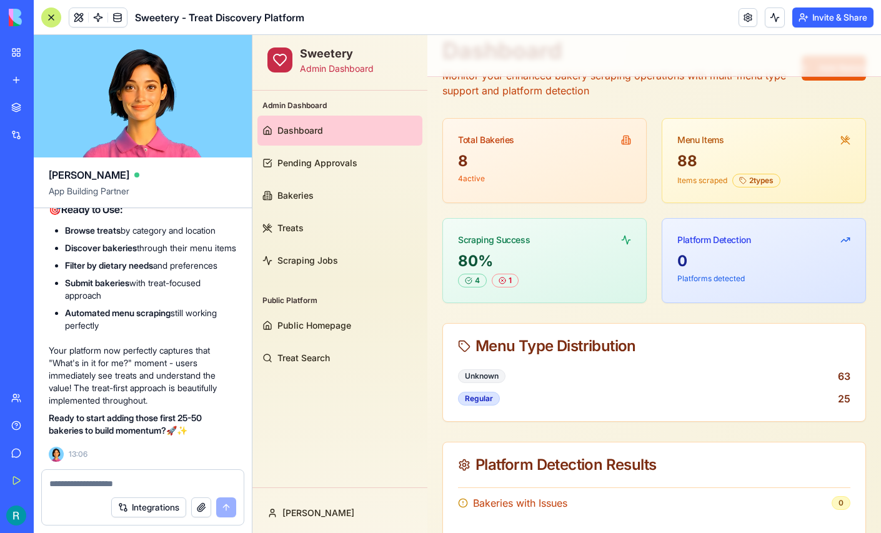
scroll to position [28901, 0]
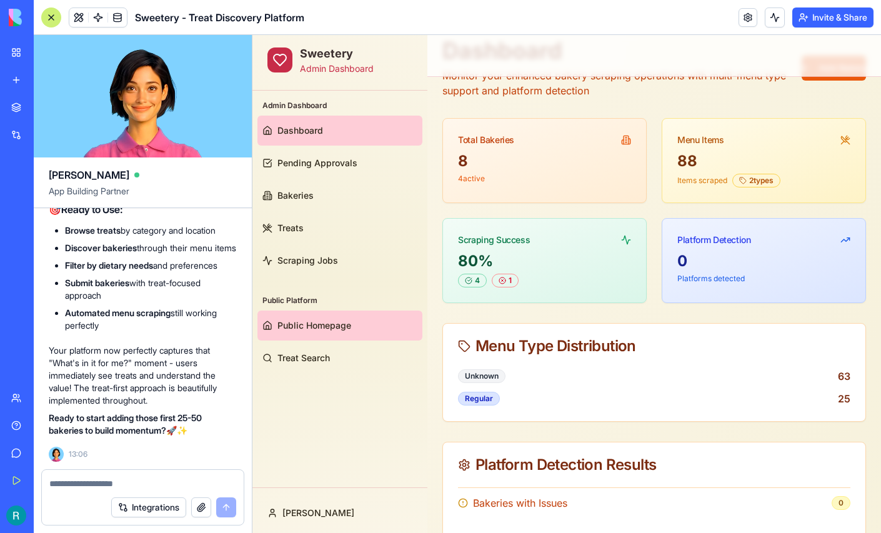
click at [306, 331] on span "Public Homepage" at bounding box center [314, 325] width 74 height 12
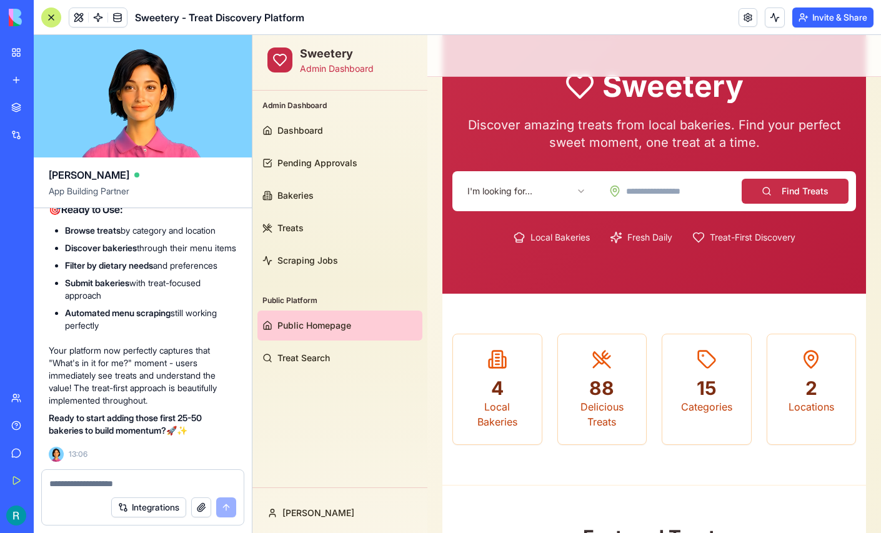
scroll to position [61, 0]
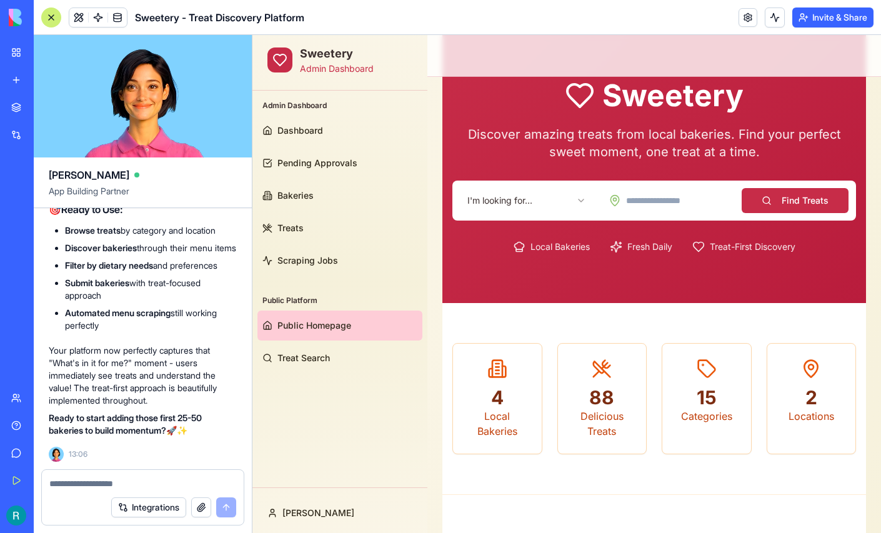
click at [800, 202] on button "Find Treats" at bounding box center [795, 200] width 107 height 25
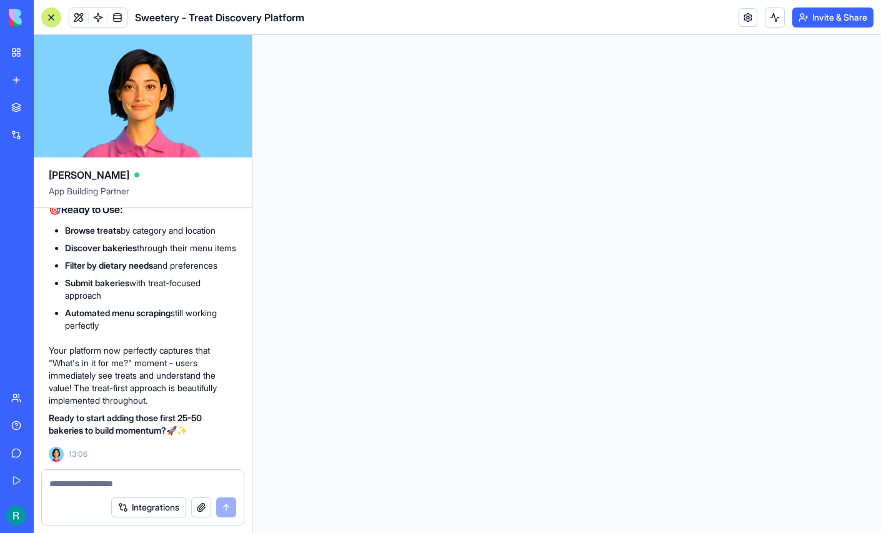
scroll to position [0, 0]
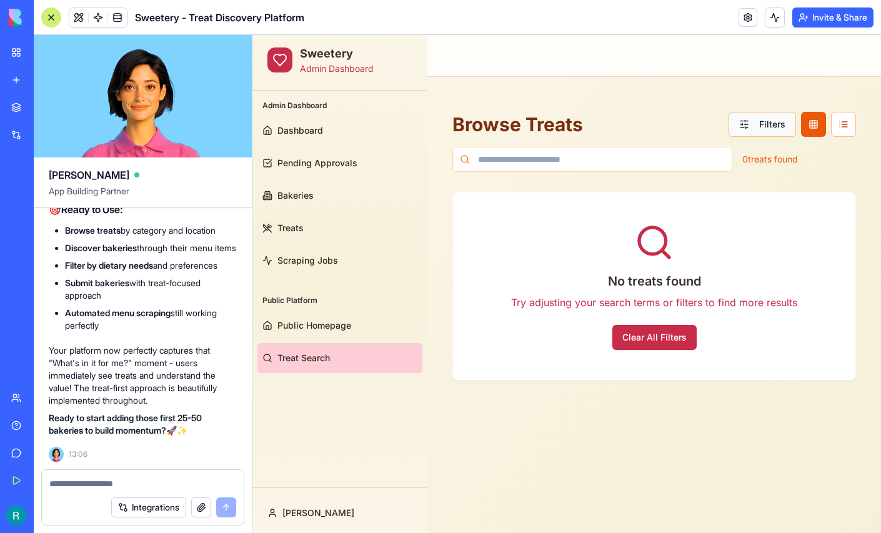
click at [753, 126] on button "Filters" at bounding box center [762, 124] width 67 height 25
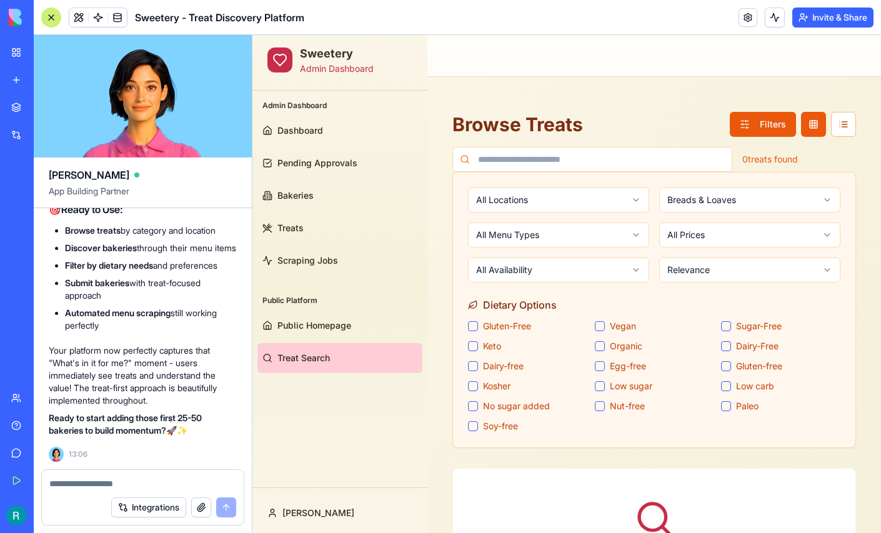
click at [724, 205] on html "Sweetery Admin Dashboard Admin Dashboard Dashboard Pending Approvals Bakeries T…" at bounding box center [566, 363] width 629 height 657
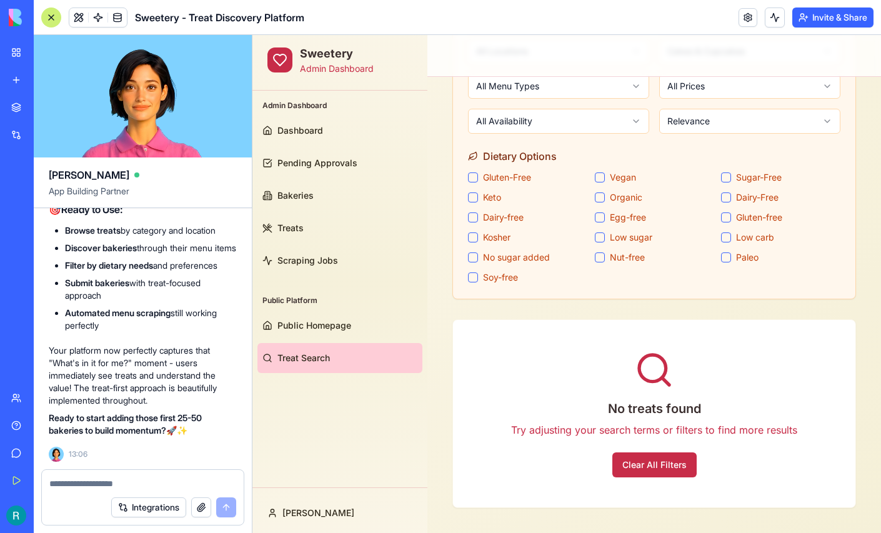
scroll to position [161, 0]
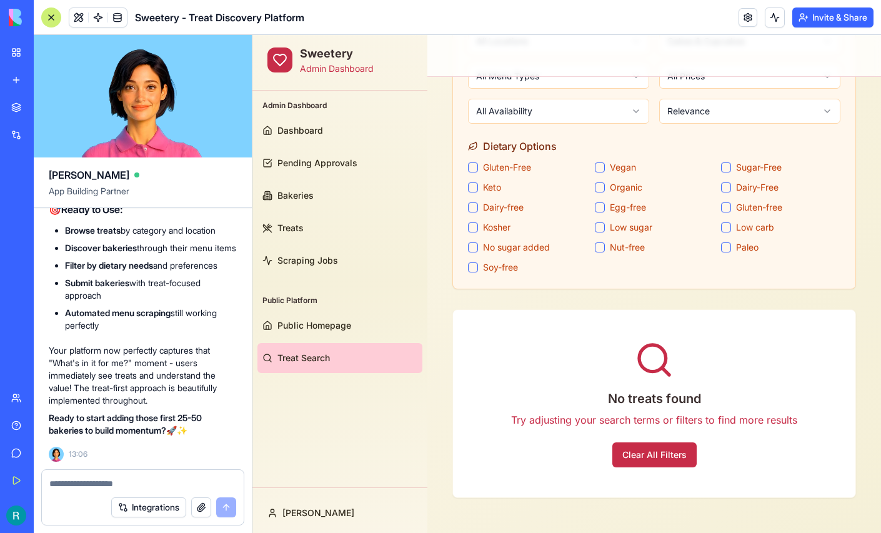
click at [654, 449] on button "Clear All Filters" at bounding box center [654, 454] width 84 height 25
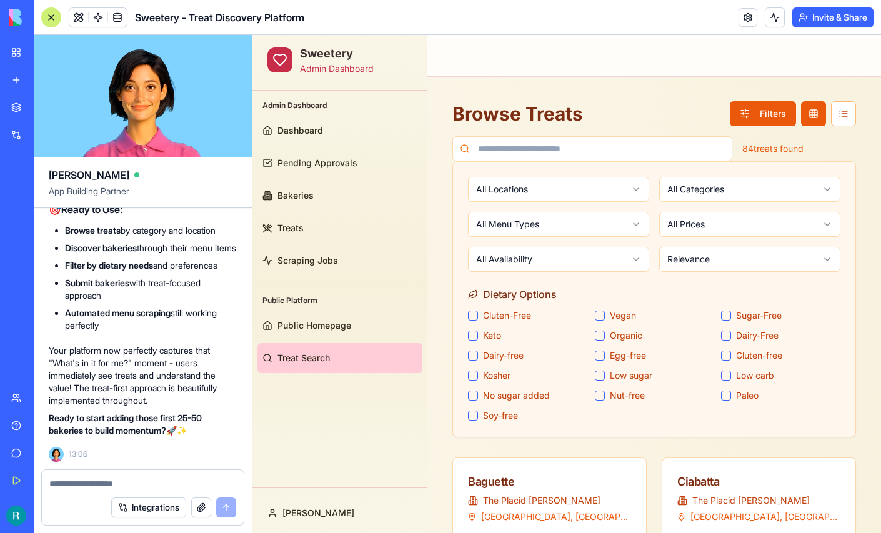
scroll to position [0, 0]
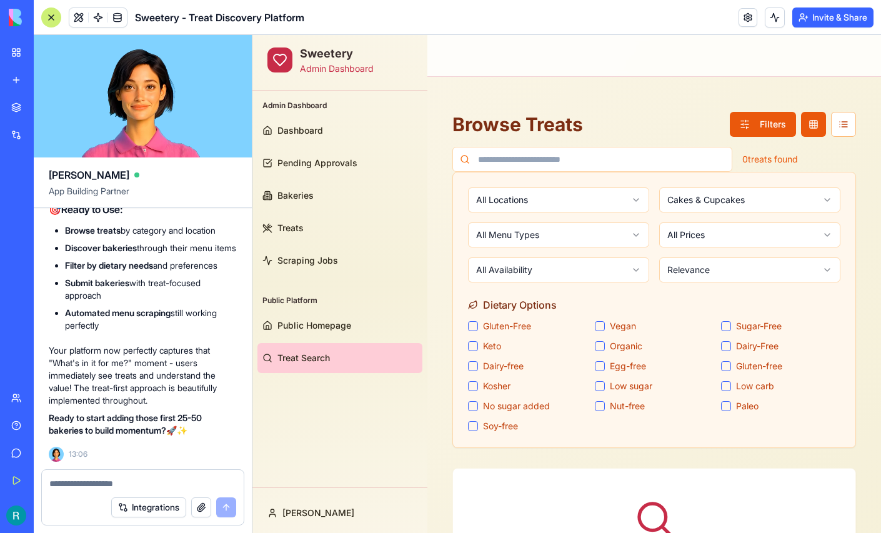
click at [730, 205] on html "Sweetery Admin Dashboard Admin Dashboard Dashboard Pending Approvals Bakeries T…" at bounding box center [566, 363] width 629 height 657
click at [747, 207] on body "Sweetery Admin Dashboard Admin Dashboard Dashboard Pending Approvals Bakeries T…" at bounding box center [566, 363] width 629 height 657
